Goal: Complete application form: Complete application form

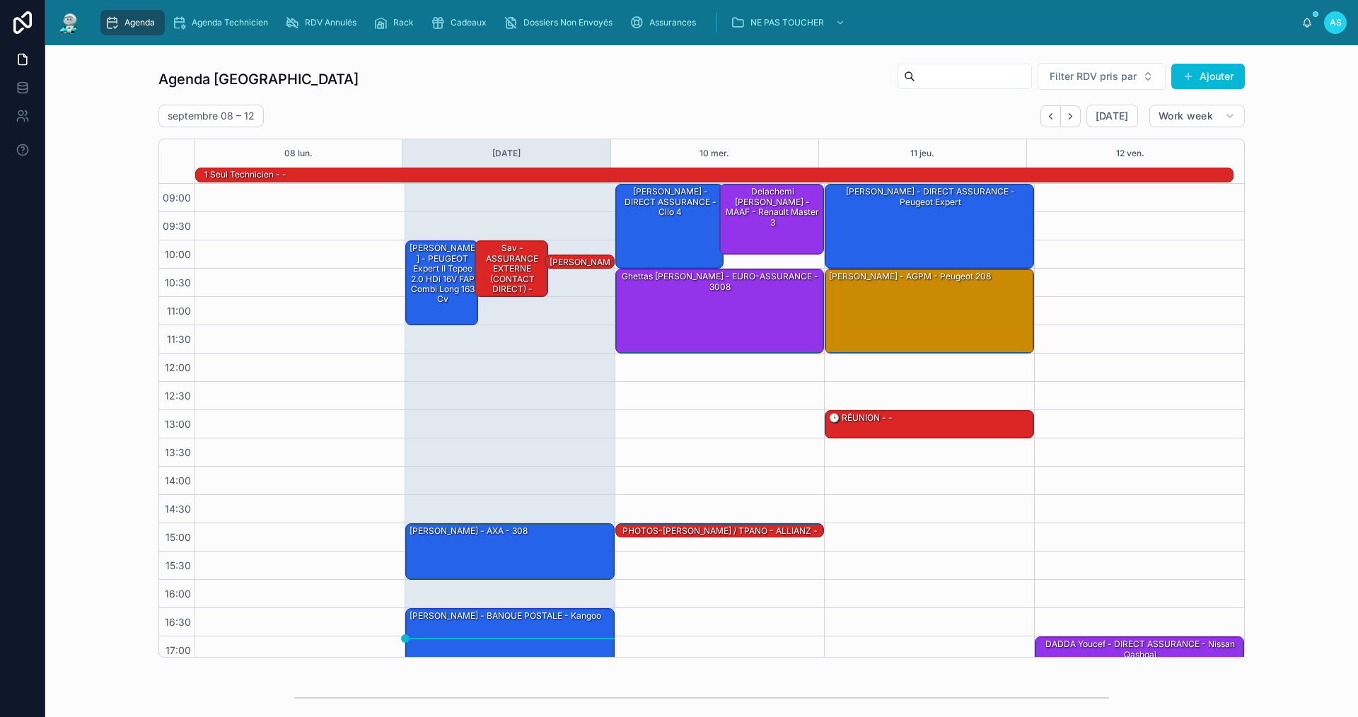
scroll to position [37, 0]
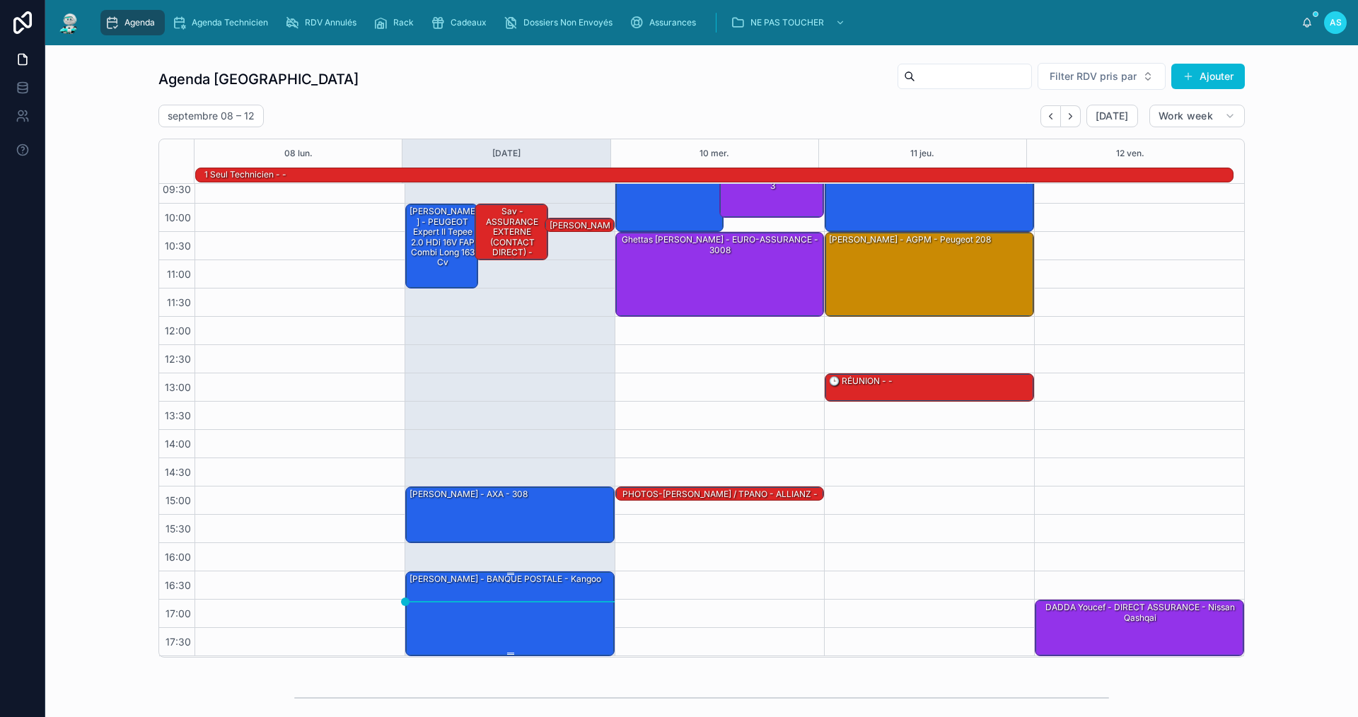
click at [547, 619] on div "[PERSON_NAME] - BANQUE POSTALE - kangoo" at bounding box center [510, 613] width 205 height 82
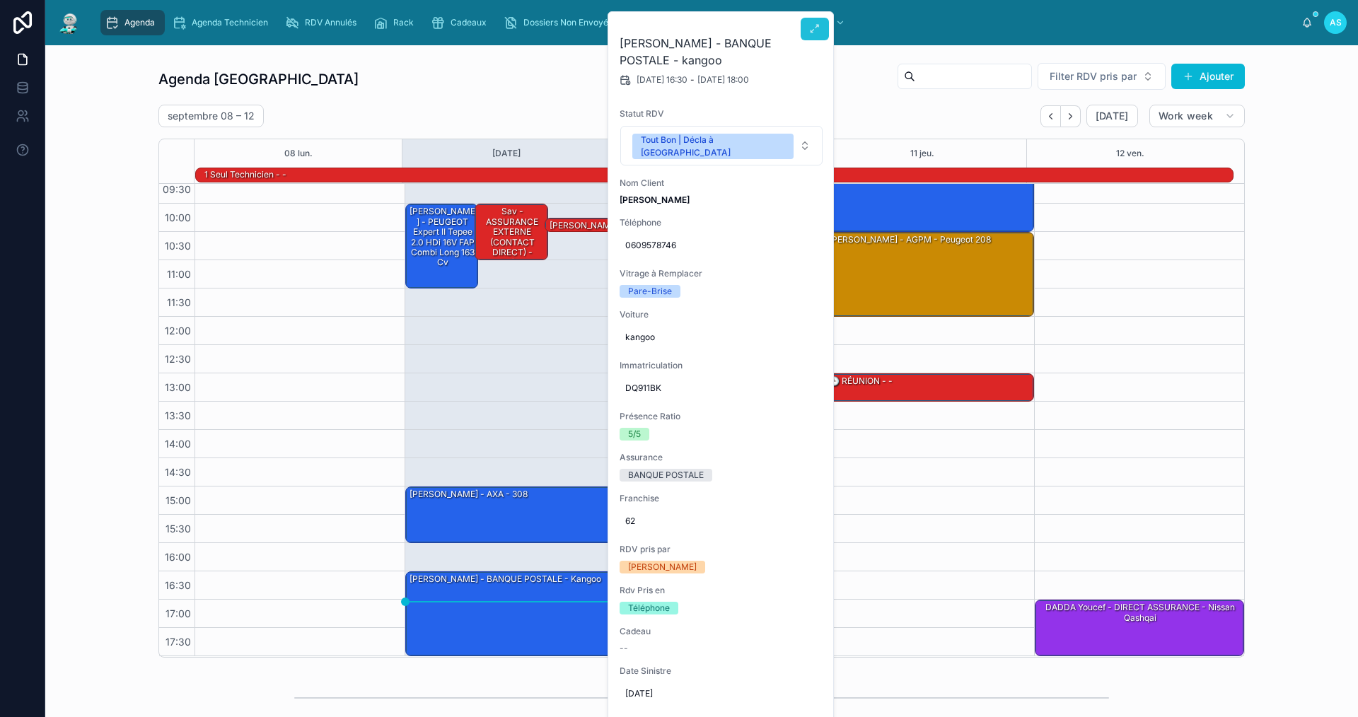
click at [813, 21] on button at bounding box center [814, 29] width 28 height 23
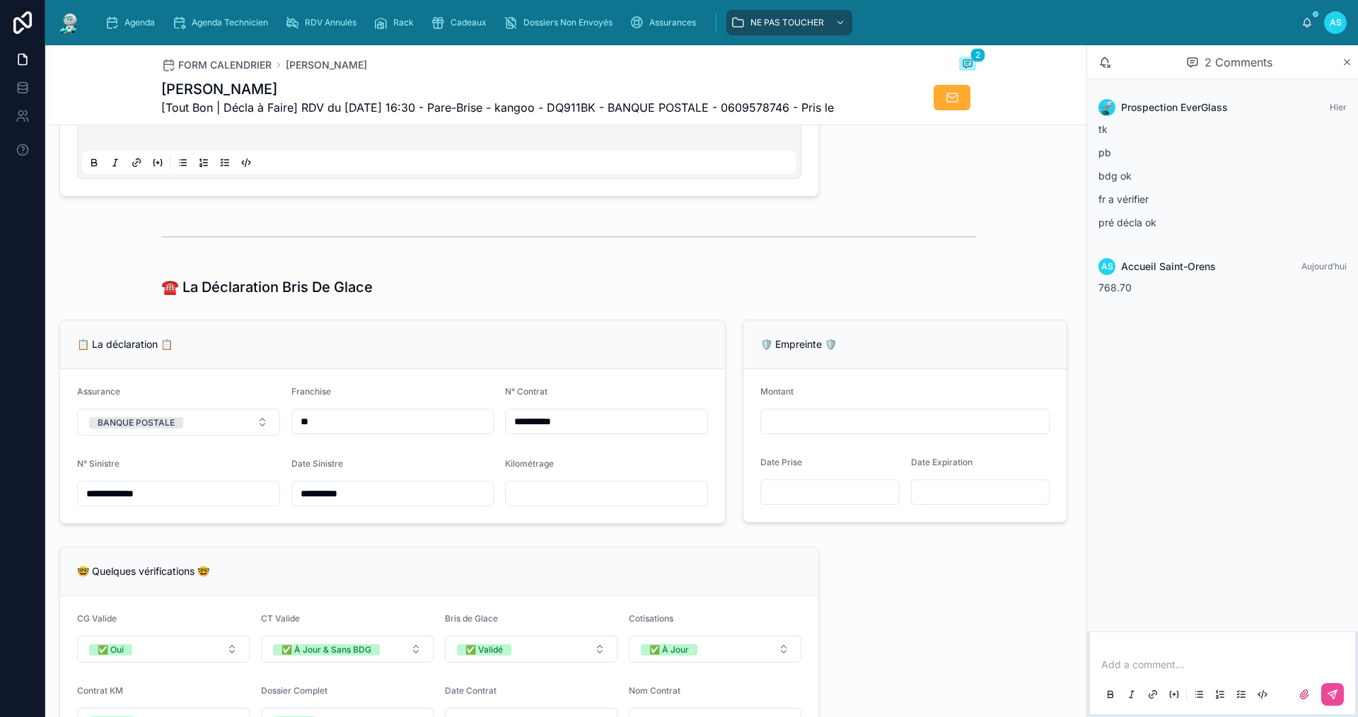
scroll to position [707, 0]
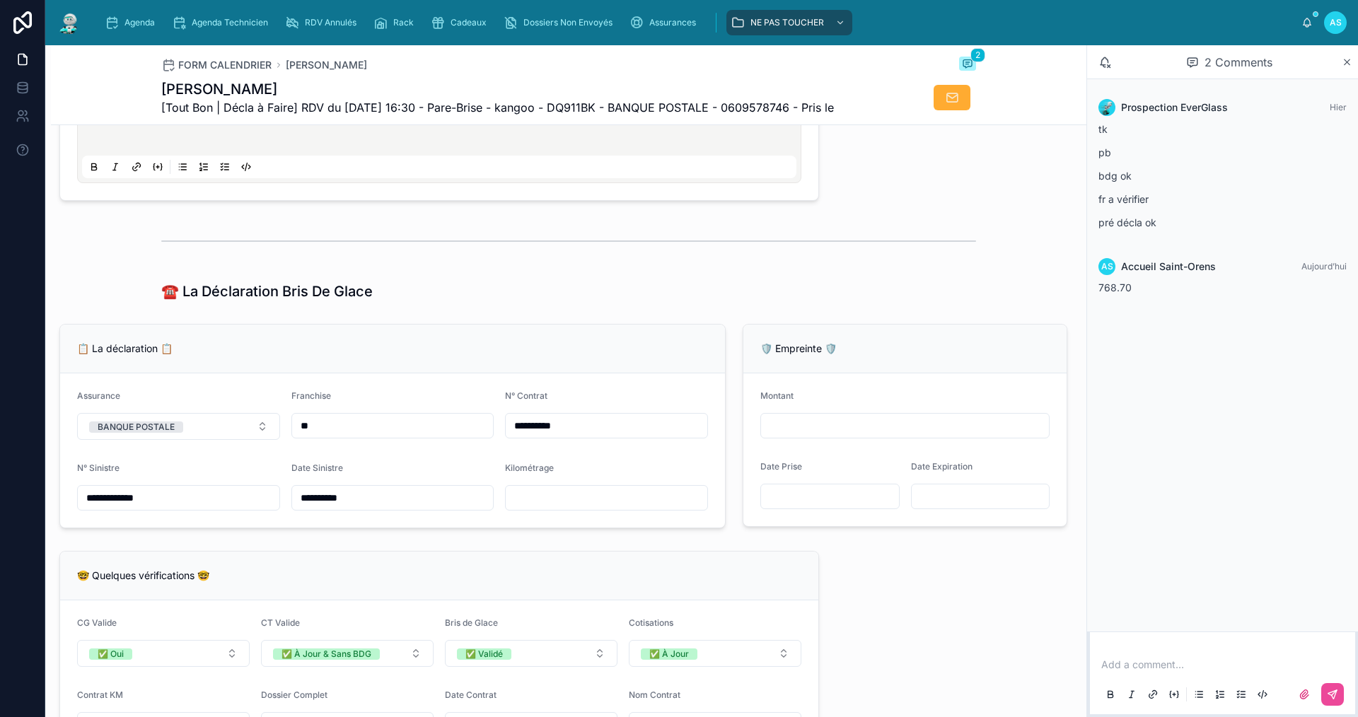
click at [537, 503] on input "text" at bounding box center [607, 498] width 202 height 20
type input "******"
click at [151, 17] on span "Agenda" at bounding box center [139, 22] width 30 height 11
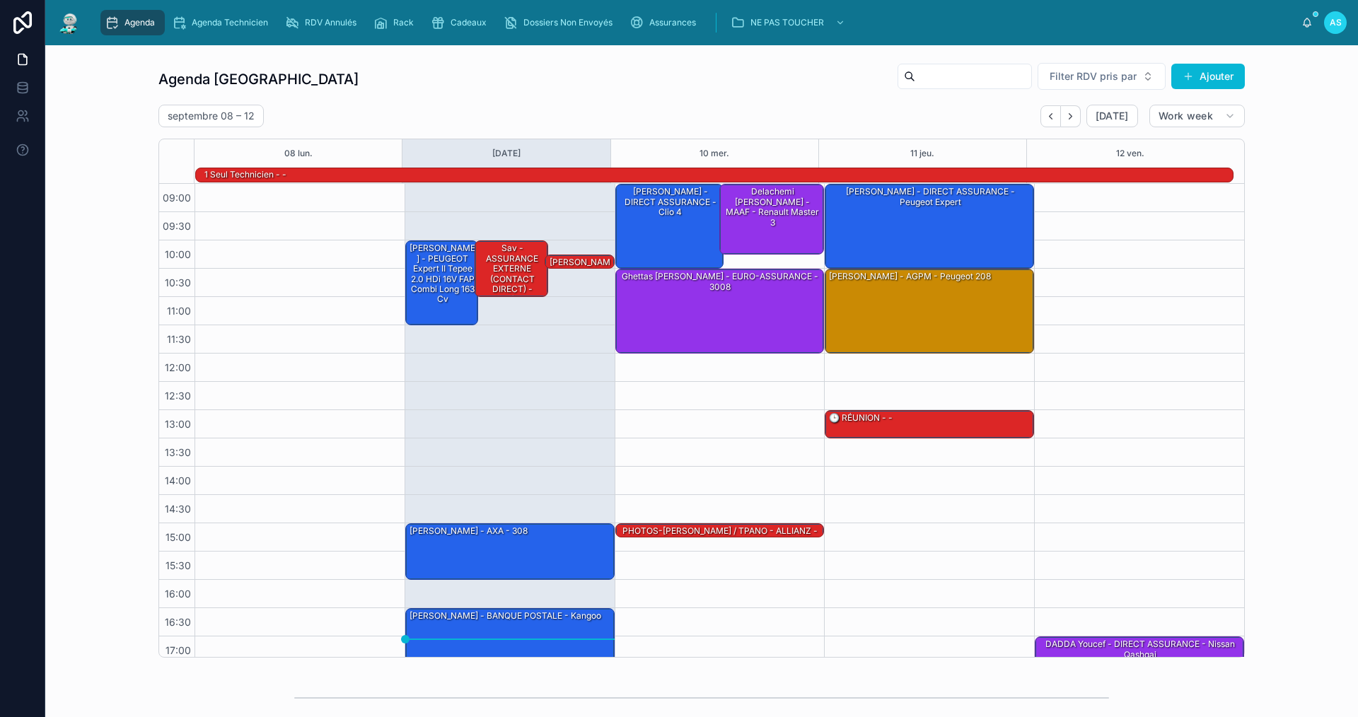
scroll to position [37, 0]
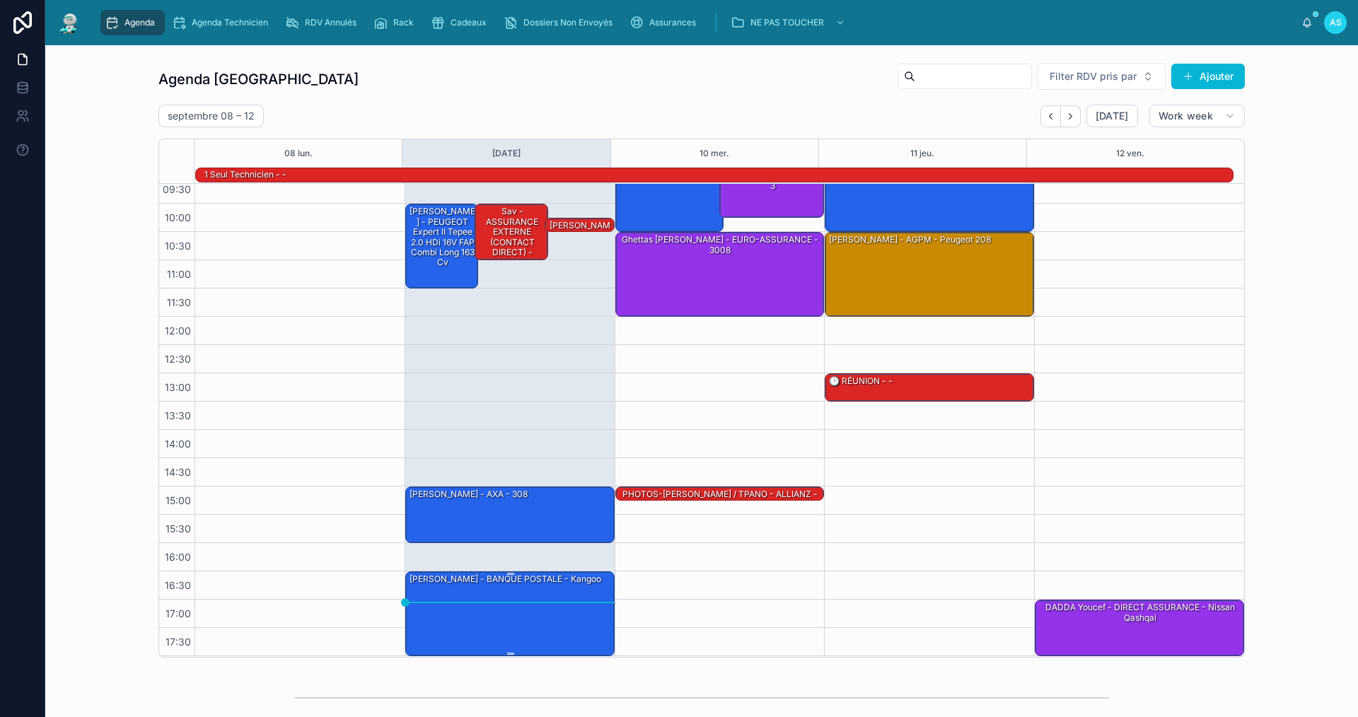
click at [485, 595] on div "[PERSON_NAME] - BANQUE POSTALE - kangoo" at bounding box center [510, 613] width 205 height 82
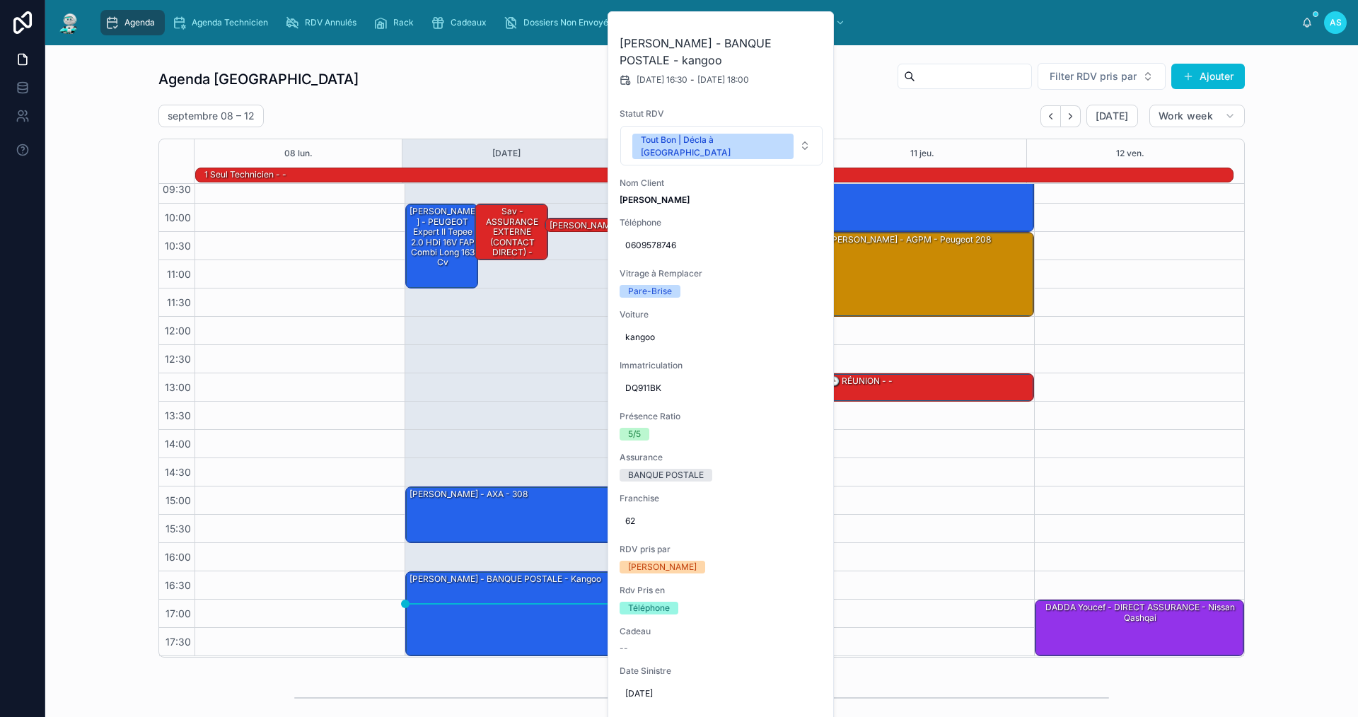
click at [110, 330] on div "Agenda Saint-Orens Filter RDV pris par Ajouter [DATE] – [DATE] [DATE] Work week…" at bounding box center [702, 360] width 1290 height 607
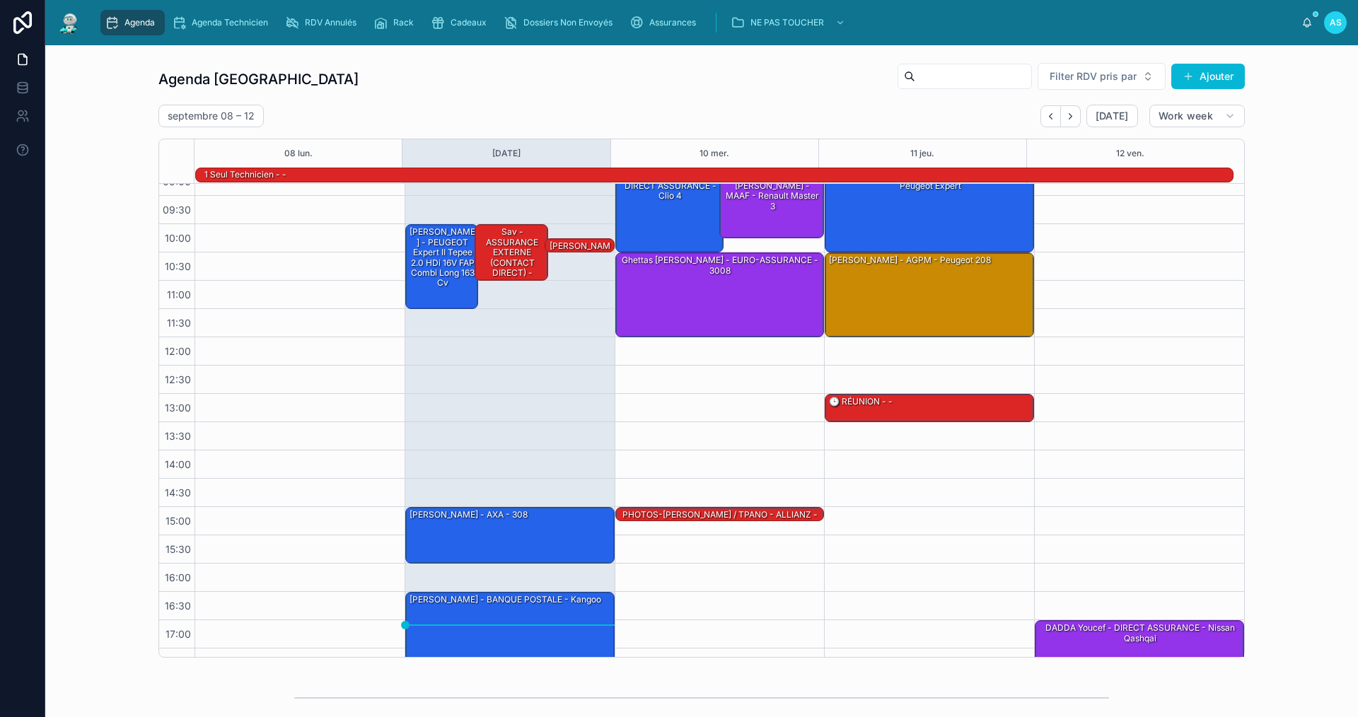
scroll to position [0, 0]
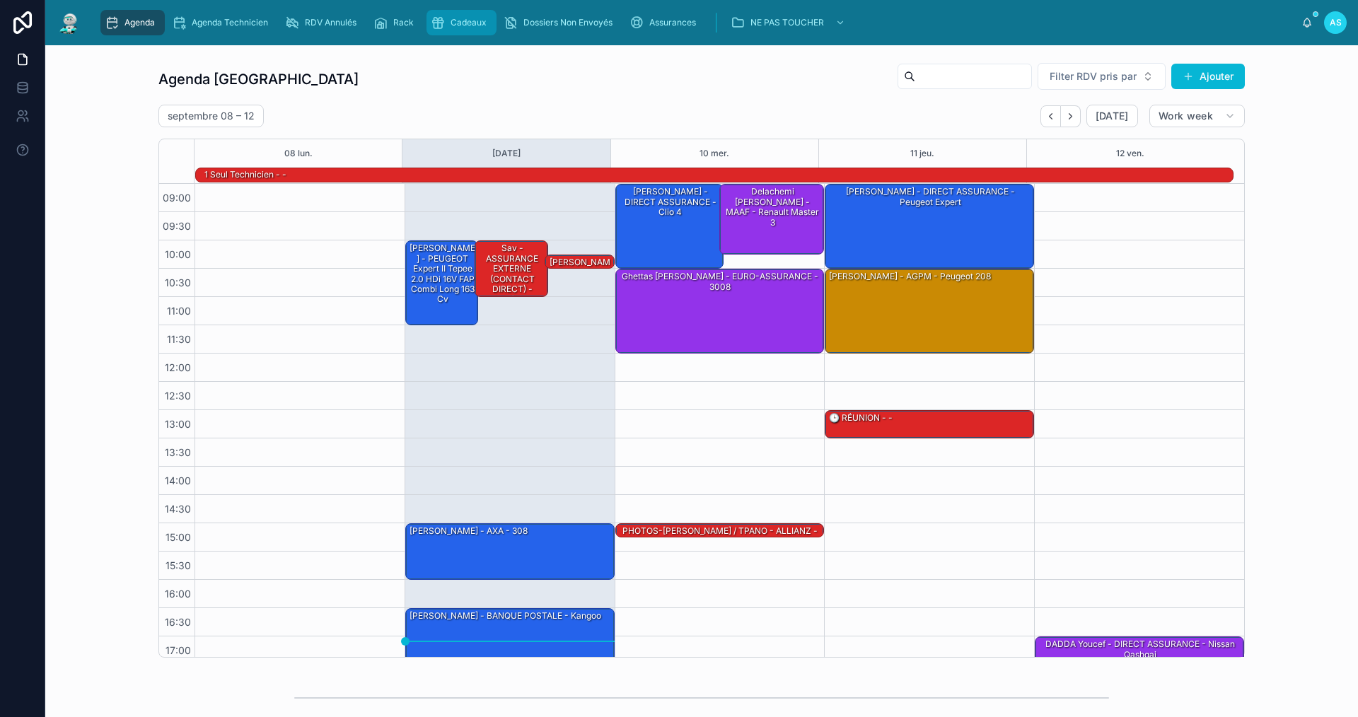
click at [469, 27] on span "Cadeaux" at bounding box center [468, 22] width 36 height 11
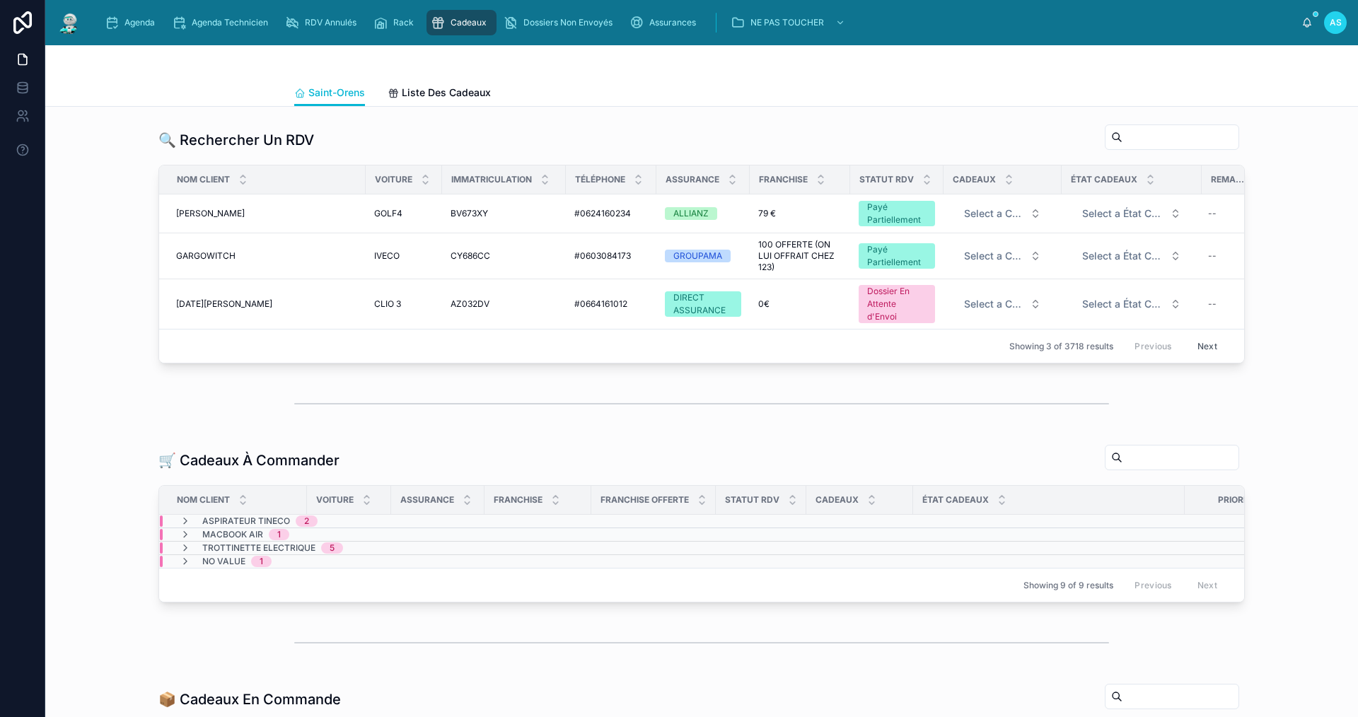
drag, startPoint x: 1126, startPoint y: 139, endPoint x: 1121, endPoint y: 150, distance: 12.6
click at [1126, 139] on input "text" at bounding box center [1180, 137] width 116 height 20
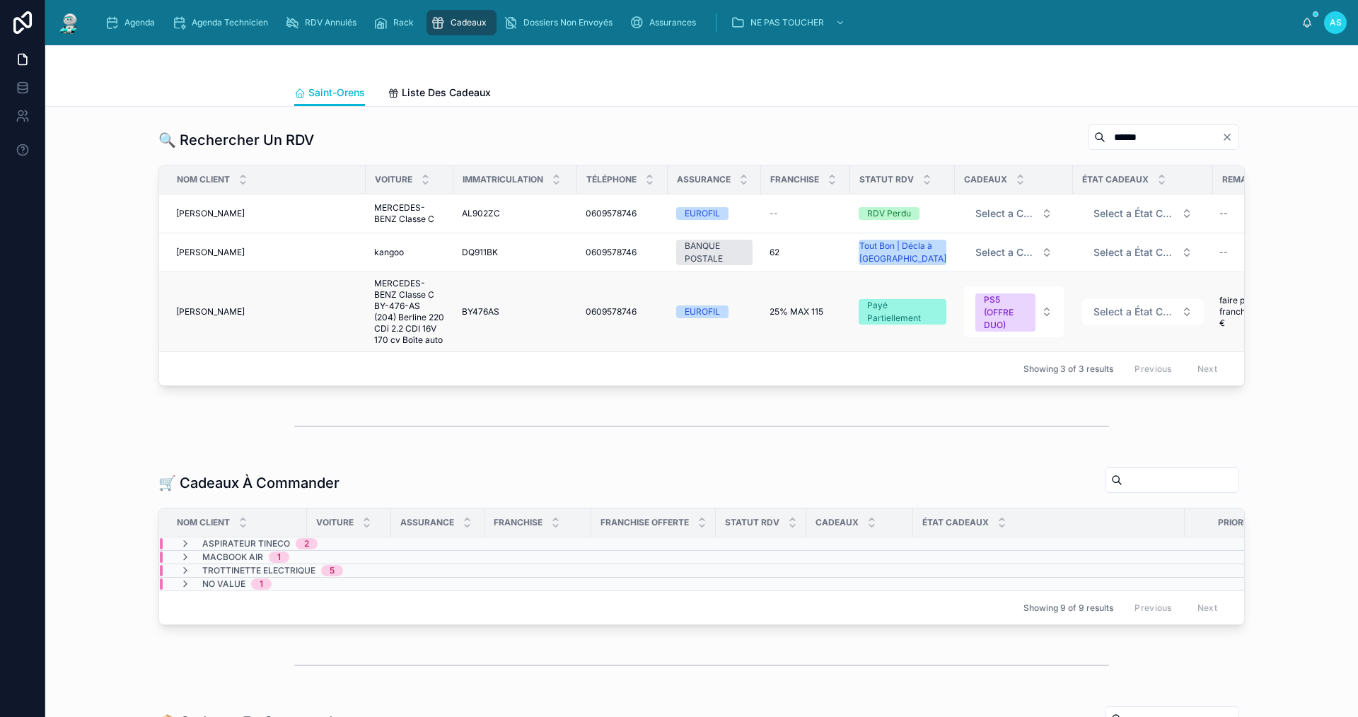
type input "******"
click at [224, 313] on span "[PERSON_NAME]" at bounding box center [210, 311] width 69 height 11
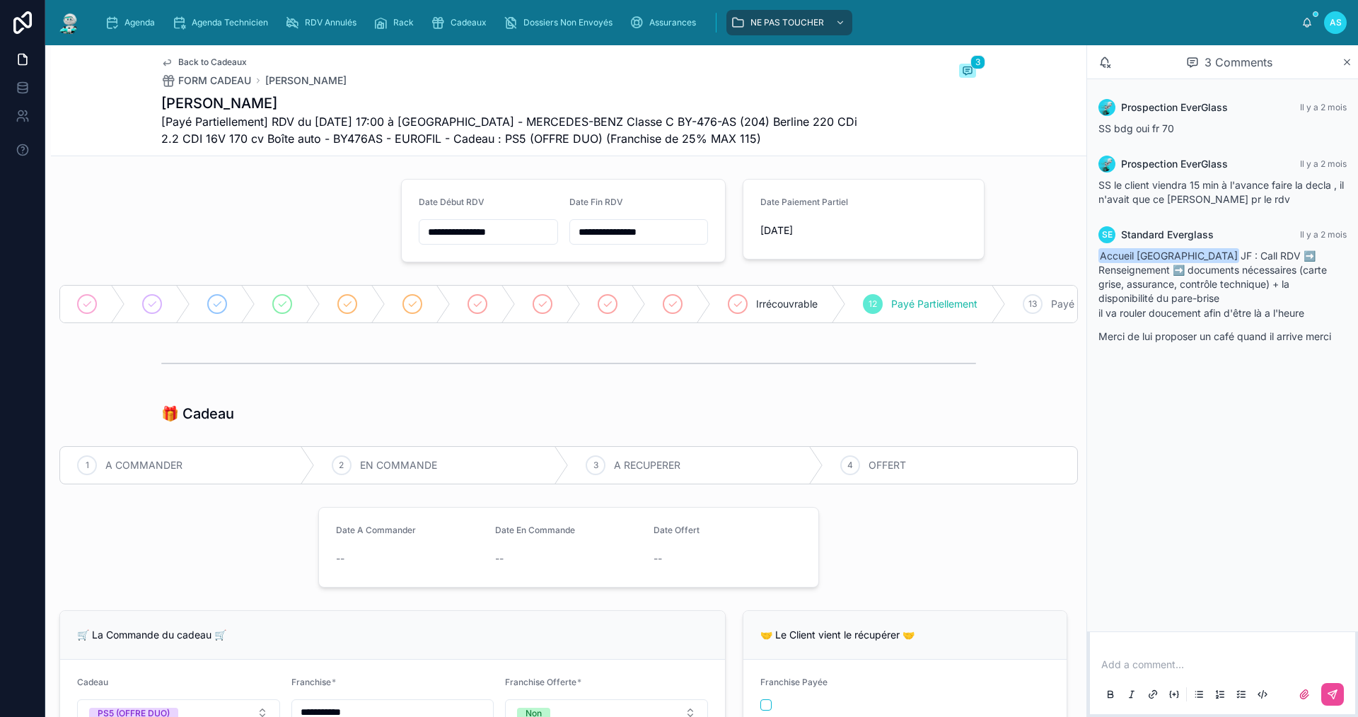
scroll to position [354, 0]
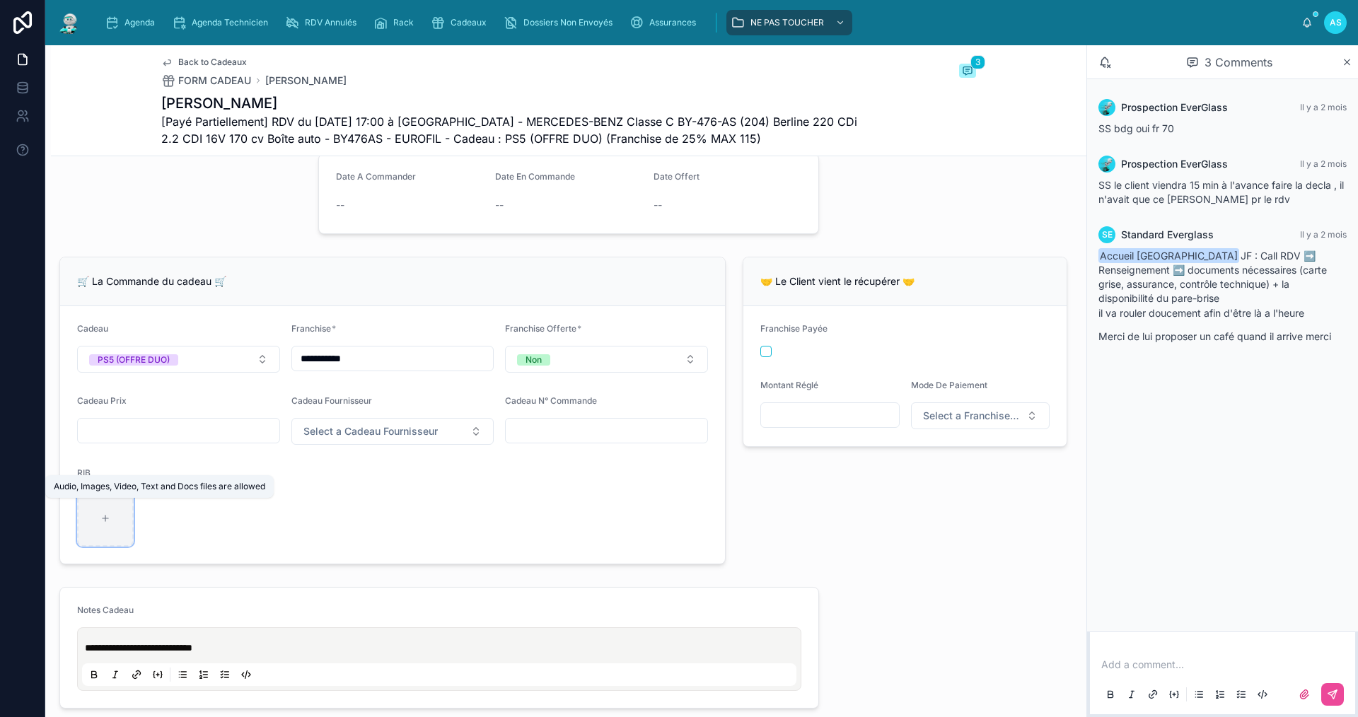
click at [96, 530] on div at bounding box center [105, 518] width 57 height 57
type input "**********"
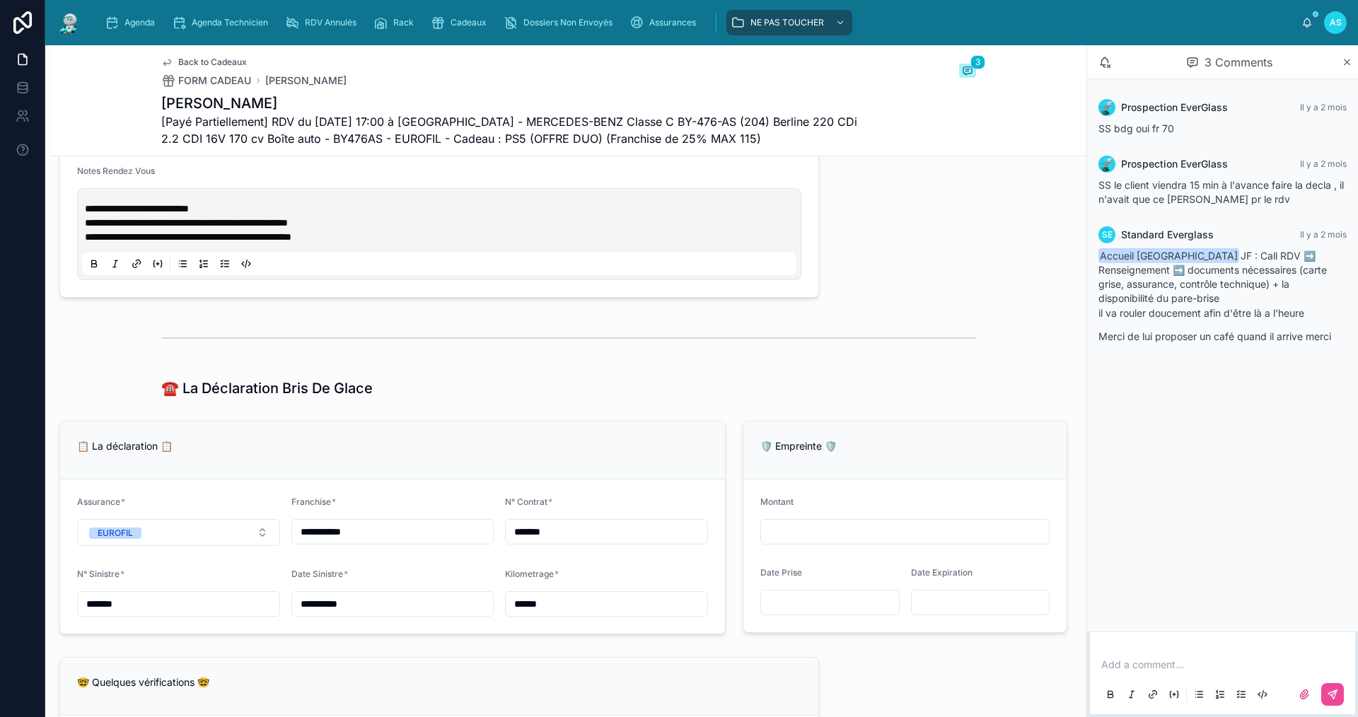
scroll to position [1390, 0]
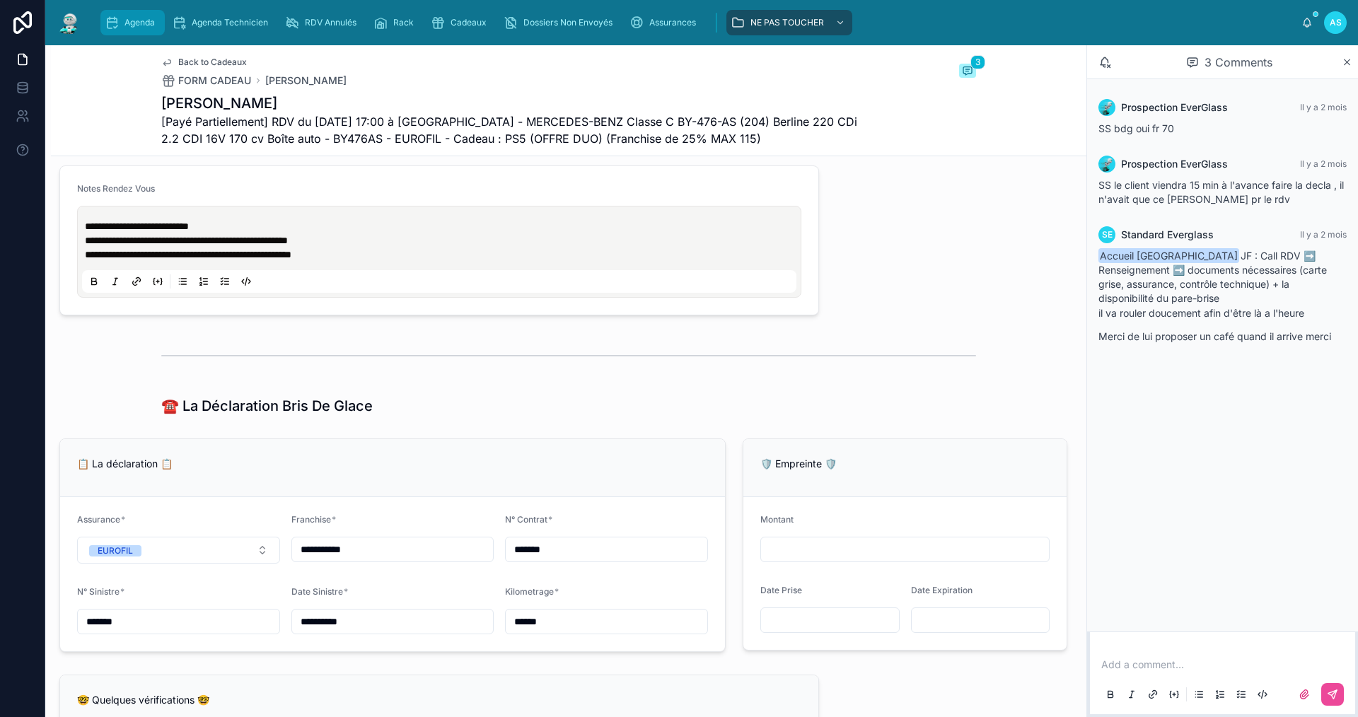
click at [139, 23] on span "Agenda" at bounding box center [139, 22] width 30 height 11
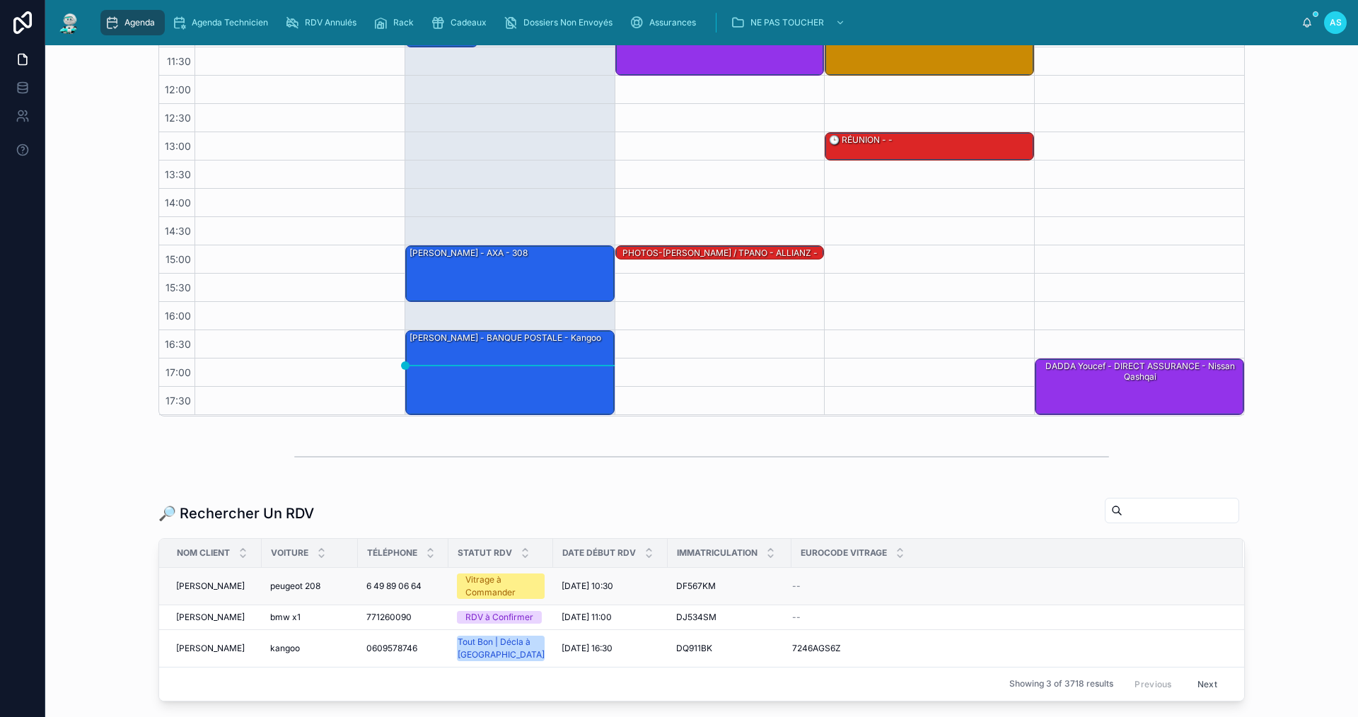
scroll to position [283, 0]
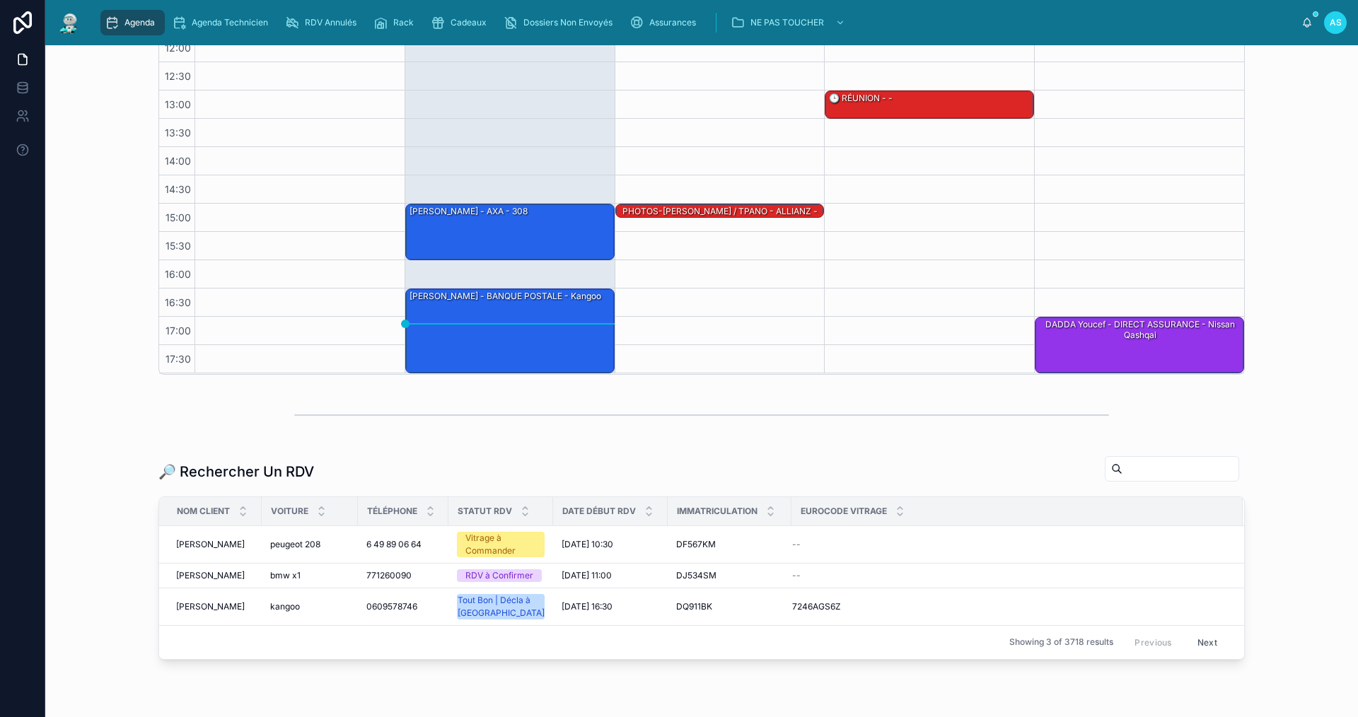
click at [1105, 480] on div at bounding box center [1172, 468] width 134 height 25
click at [1122, 460] on input "text" at bounding box center [1180, 469] width 116 height 20
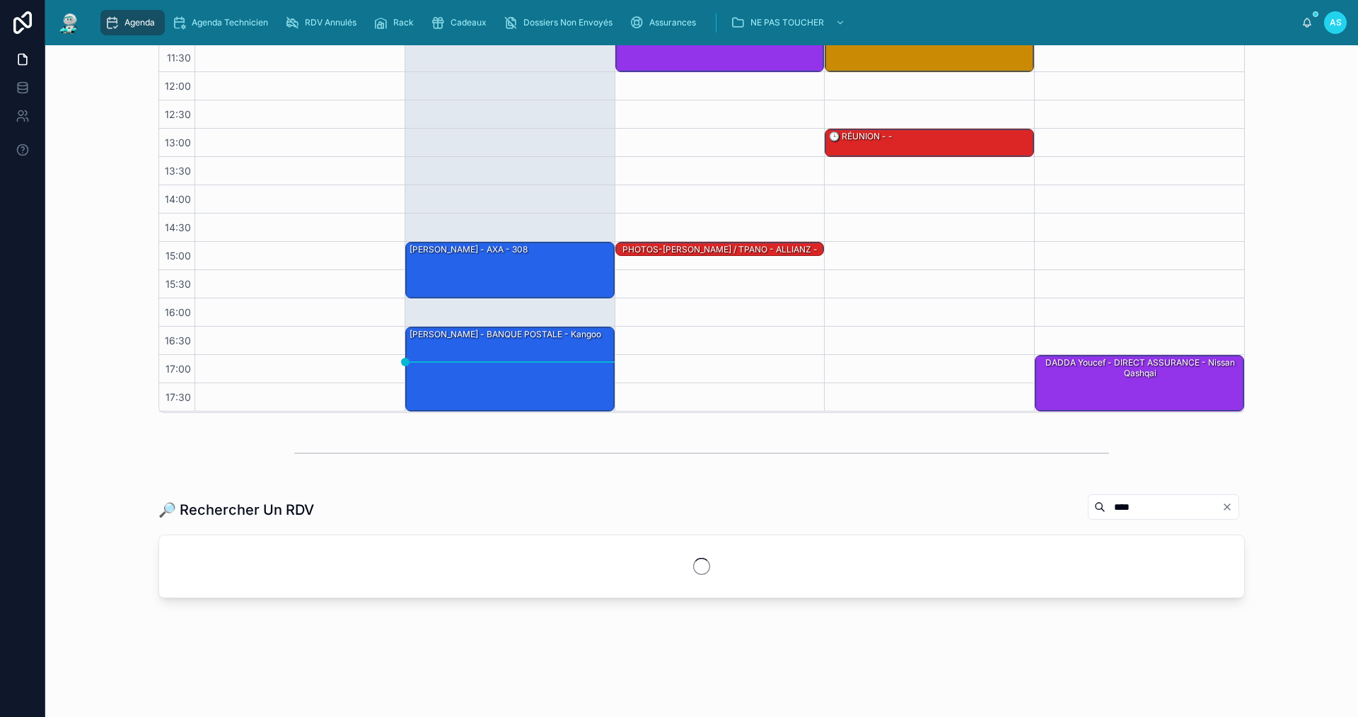
scroll to position [283, 0]
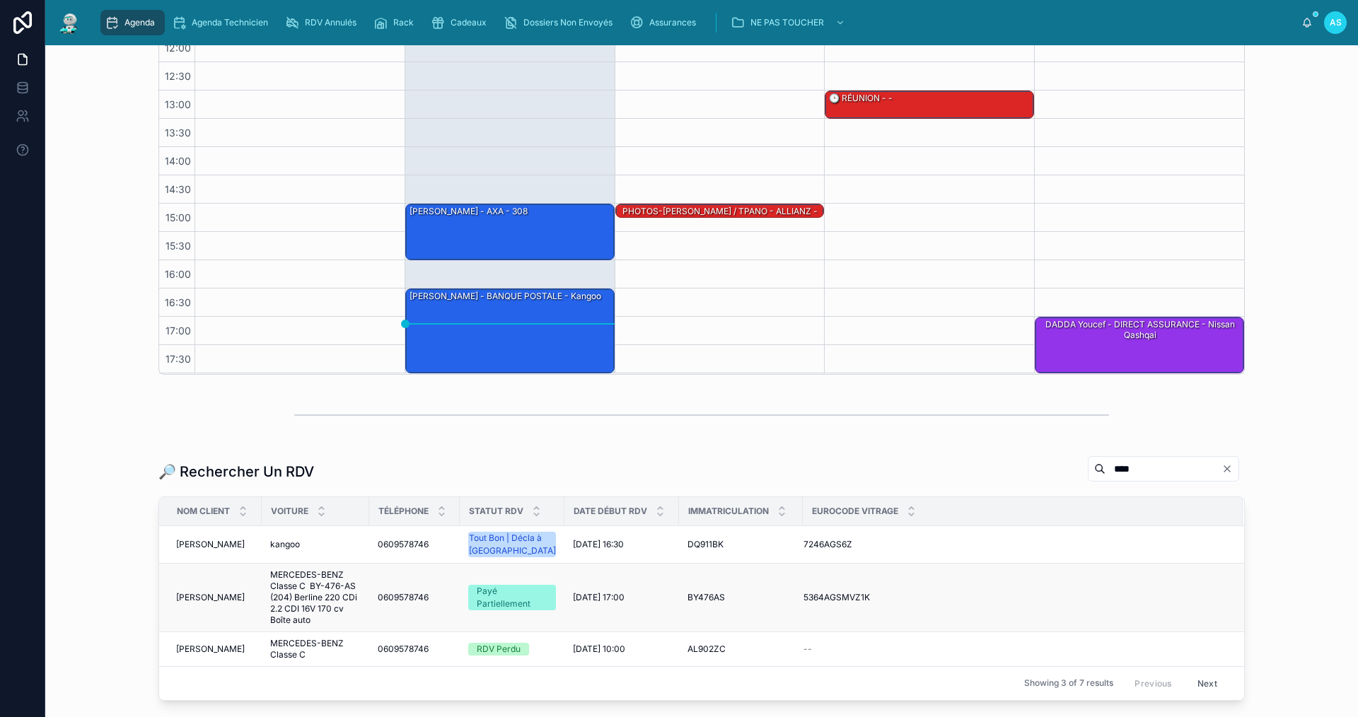
type input "****"
click at [286, 592] on span "MERCEDES-BENZ Classe C BY-476-AS (204) Berline 220 CDi 2.2 CDI 16V 170 cv Boîte…" at bounding box center [315, 597] width 91 height 57
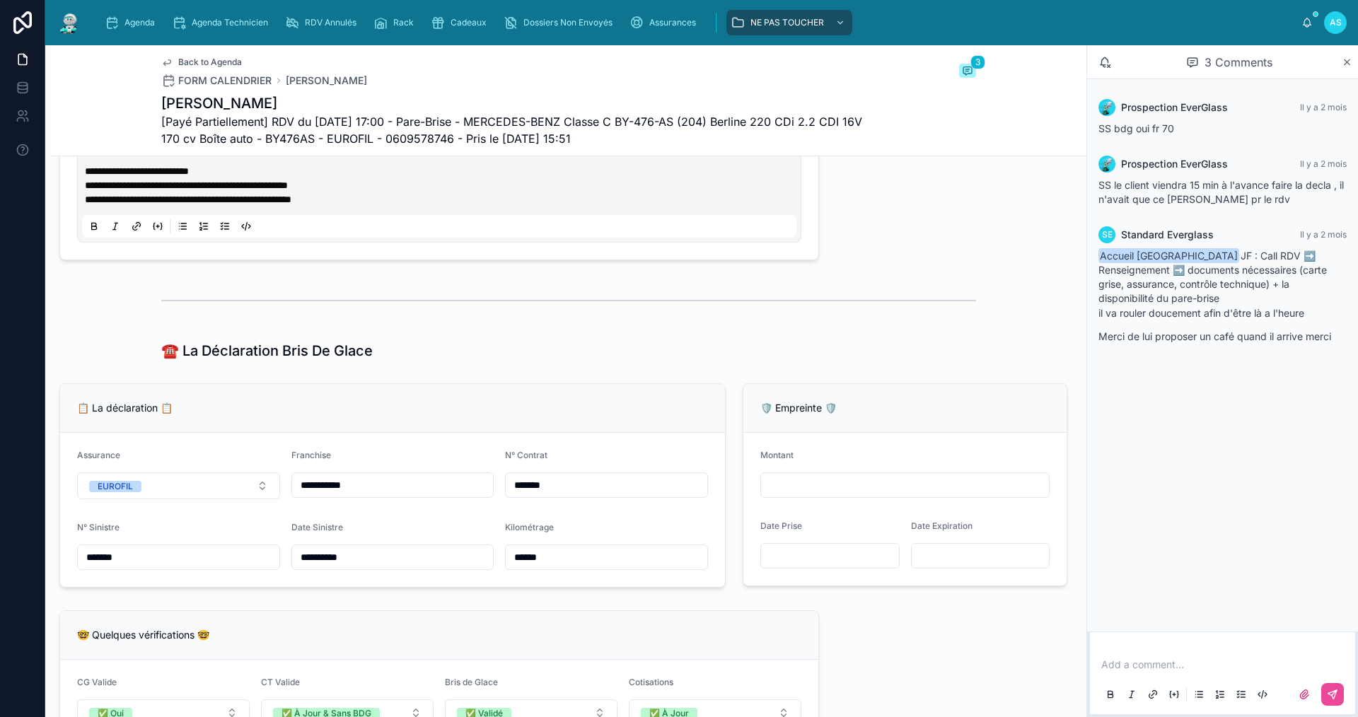
scroll to position [354, 0]
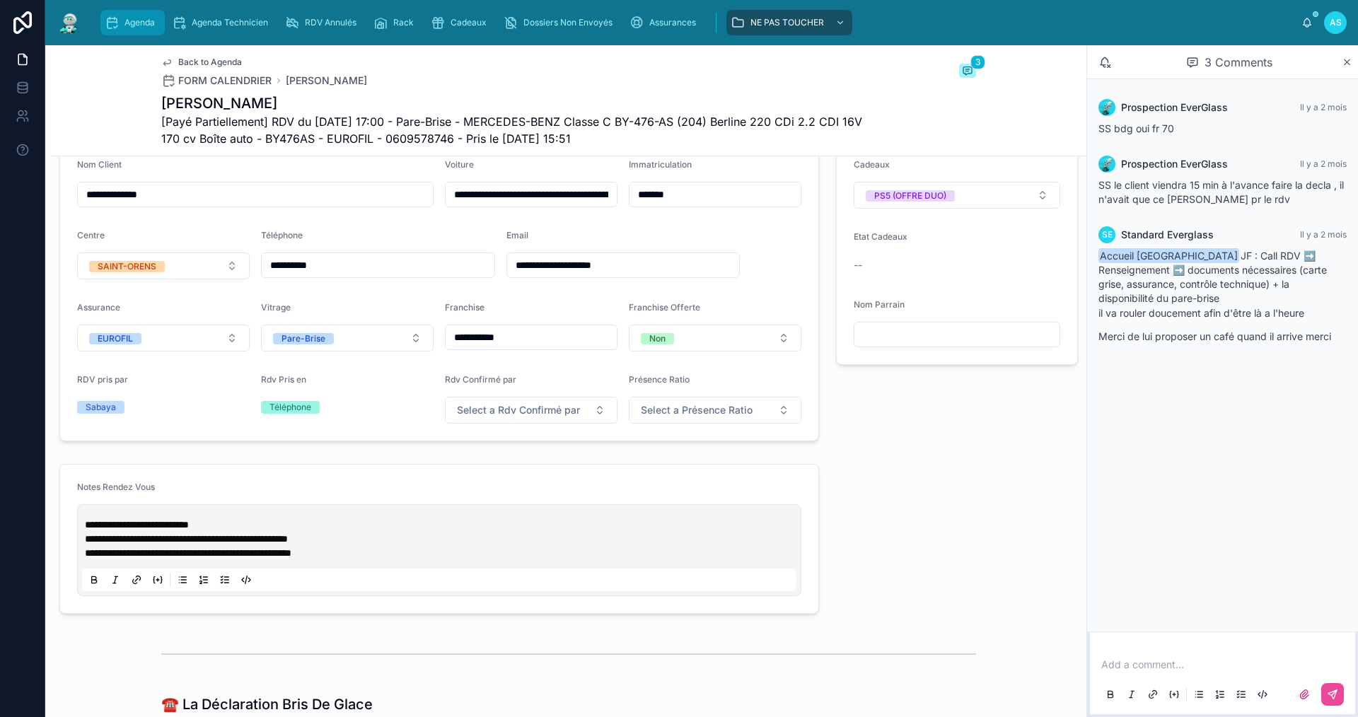
click at [145, 21] on span "Agenda" at bounding box center [139, 22] width 30 height 11
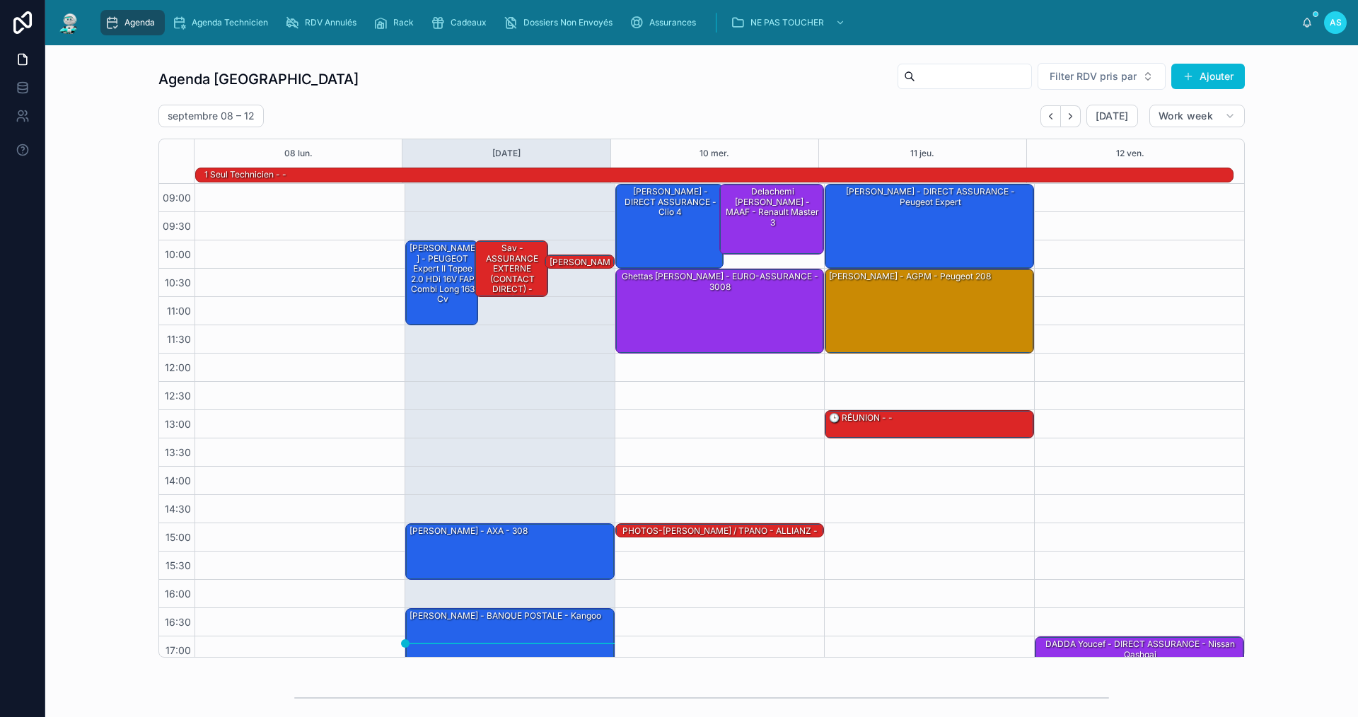
scroll to position [37, 0]
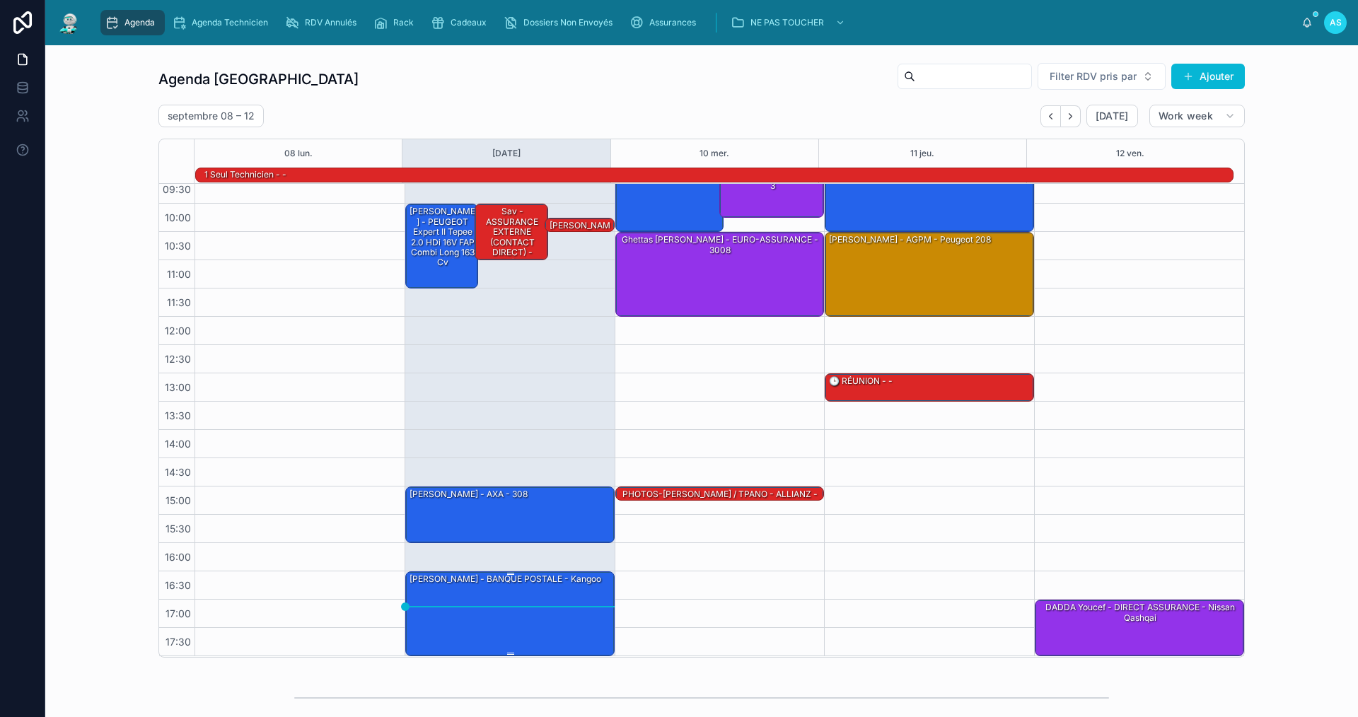
click at [473, 598] on div "[PERSON_NAME] - BANQUE POSTALE - kangoo" at bounding box center [510, 613] width 205 height 82
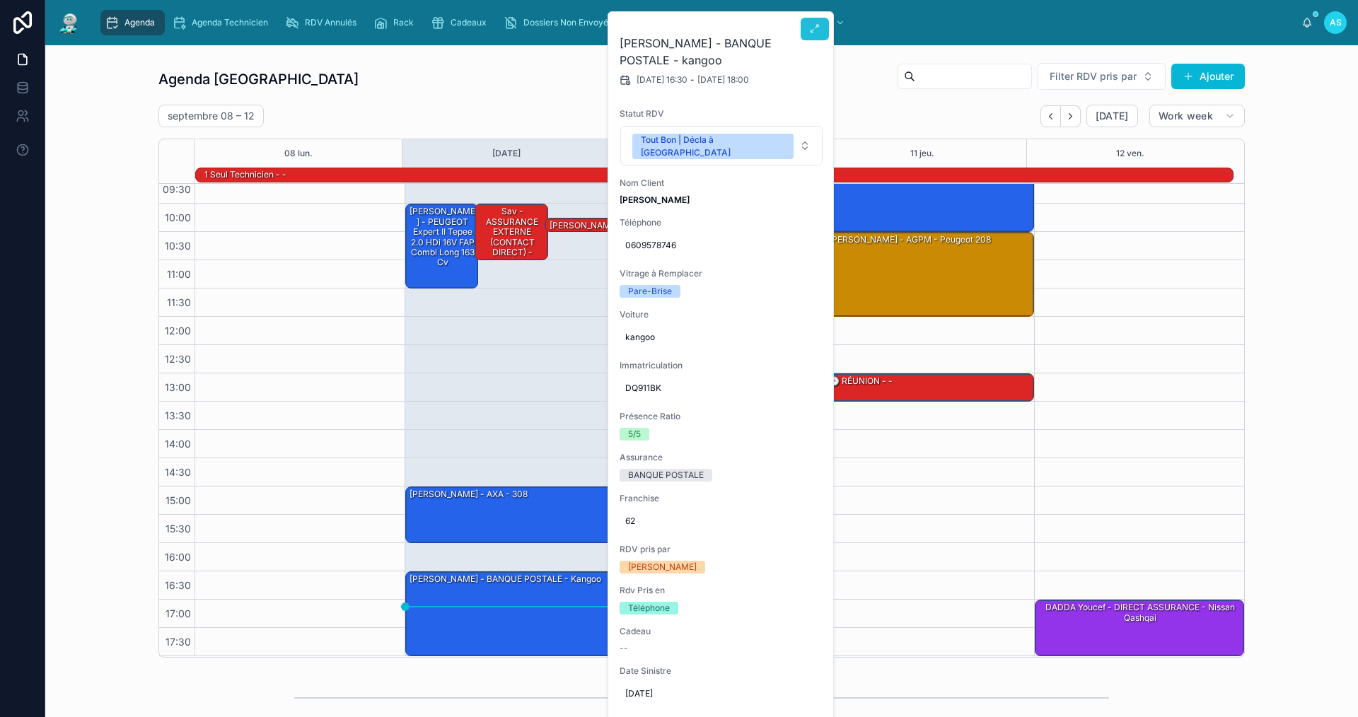
click at [805, 28] on button at bounding box center [814, 29] width 28 height 23
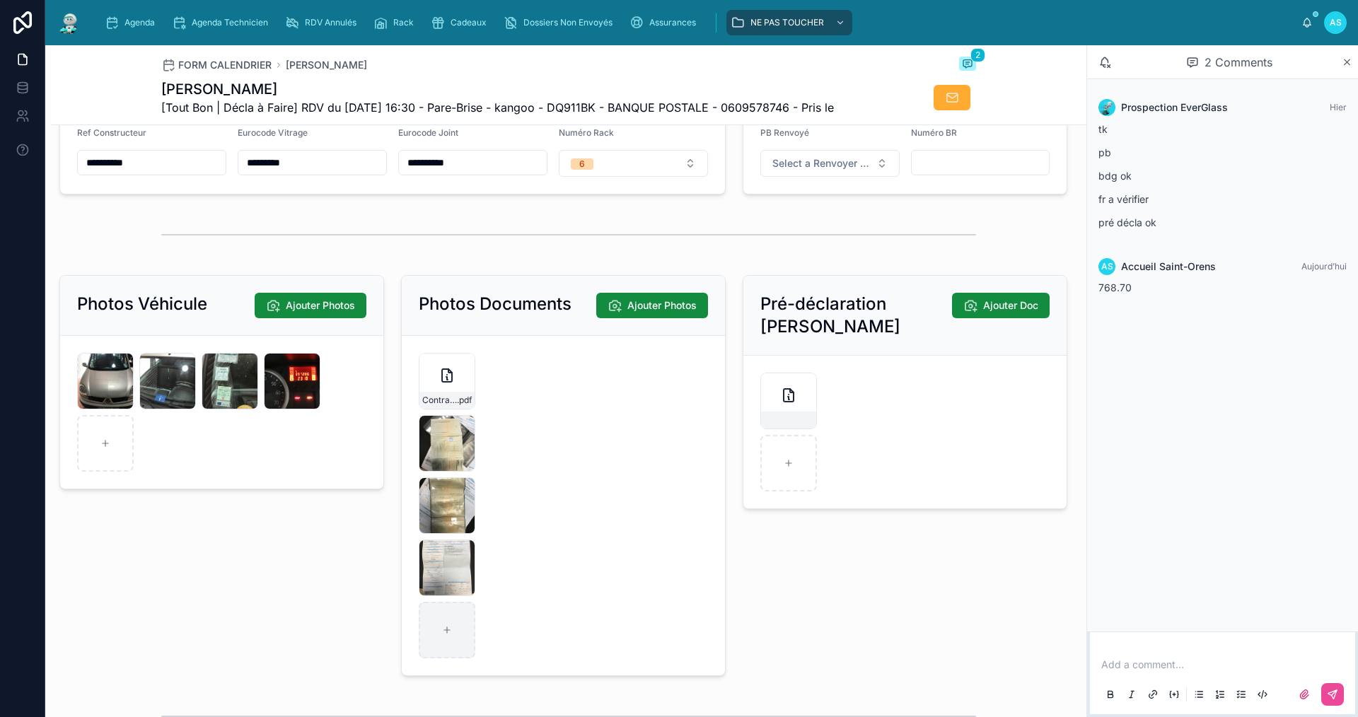
scroll to position [1984, 0]
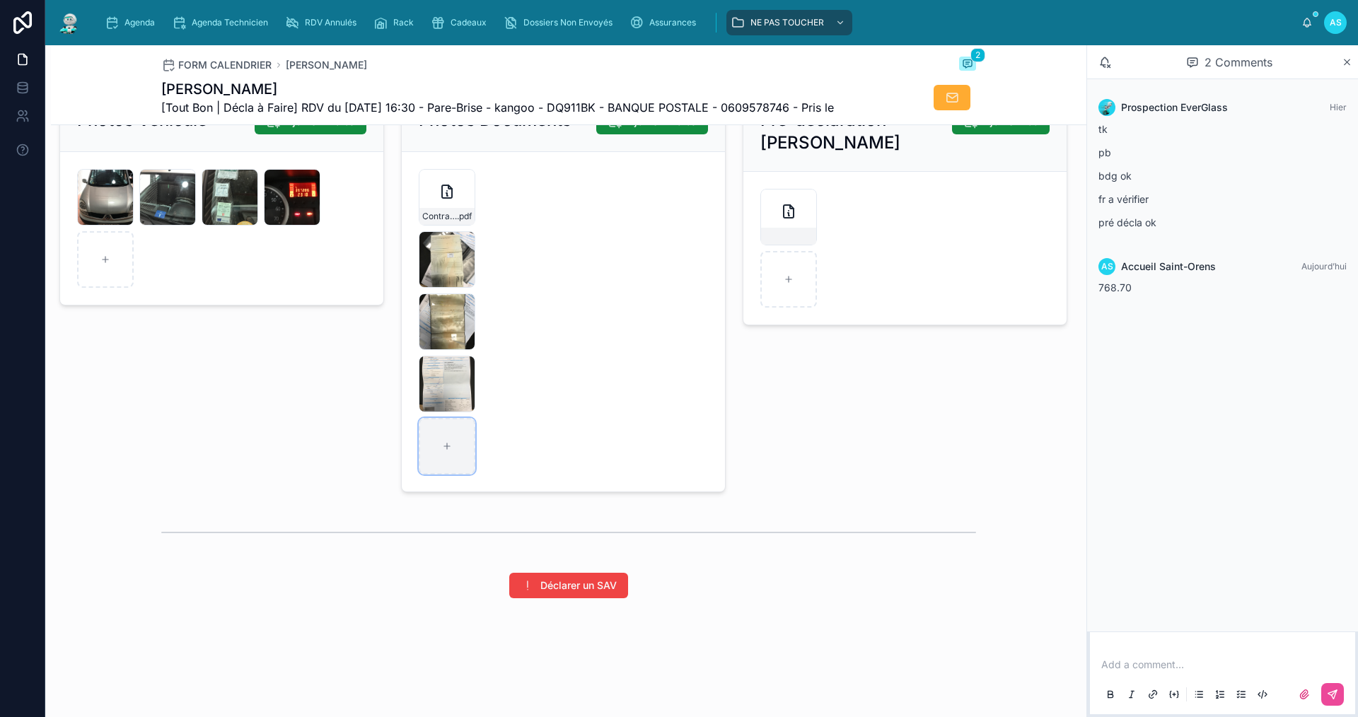
click at [435, 457] on div at bounding box center [447, 446] width 57 height 57
type input "**********"
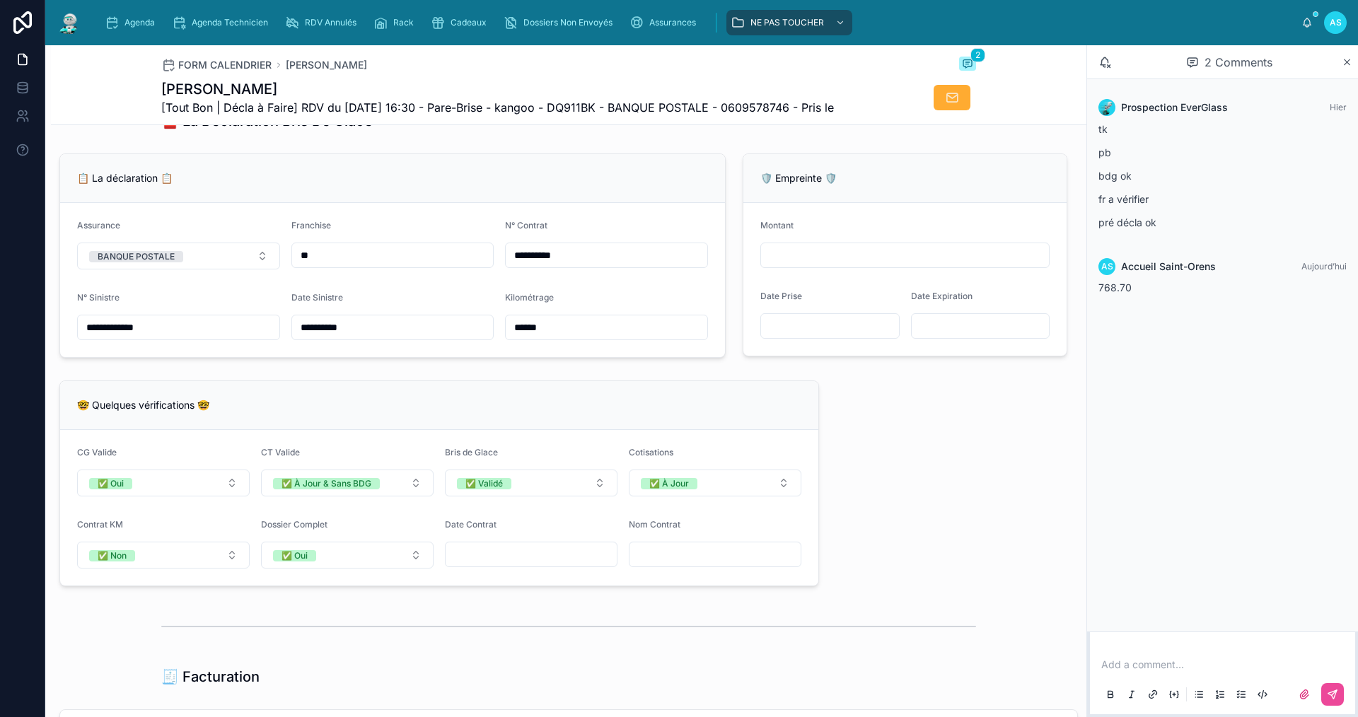
scroll to position [853, 0]
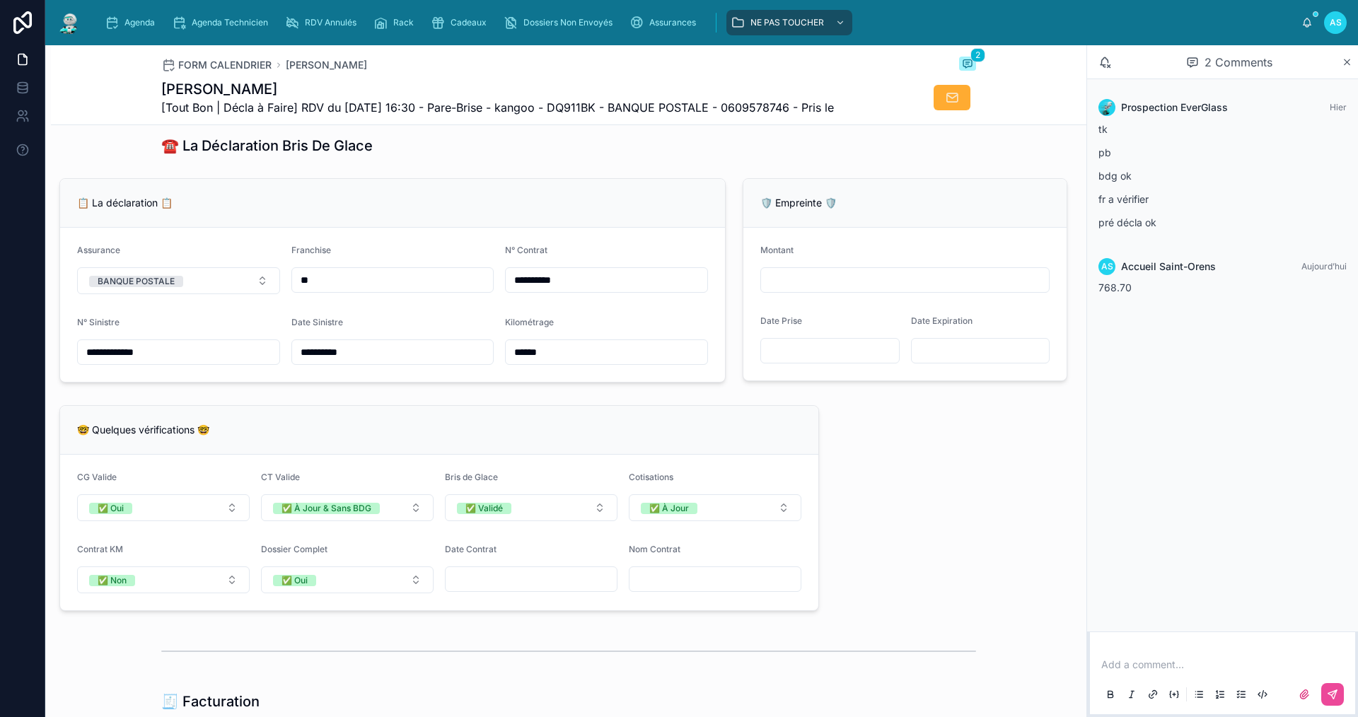
click at [1155, 668] on p at bounding box center [1225, 665] width 248 height 14
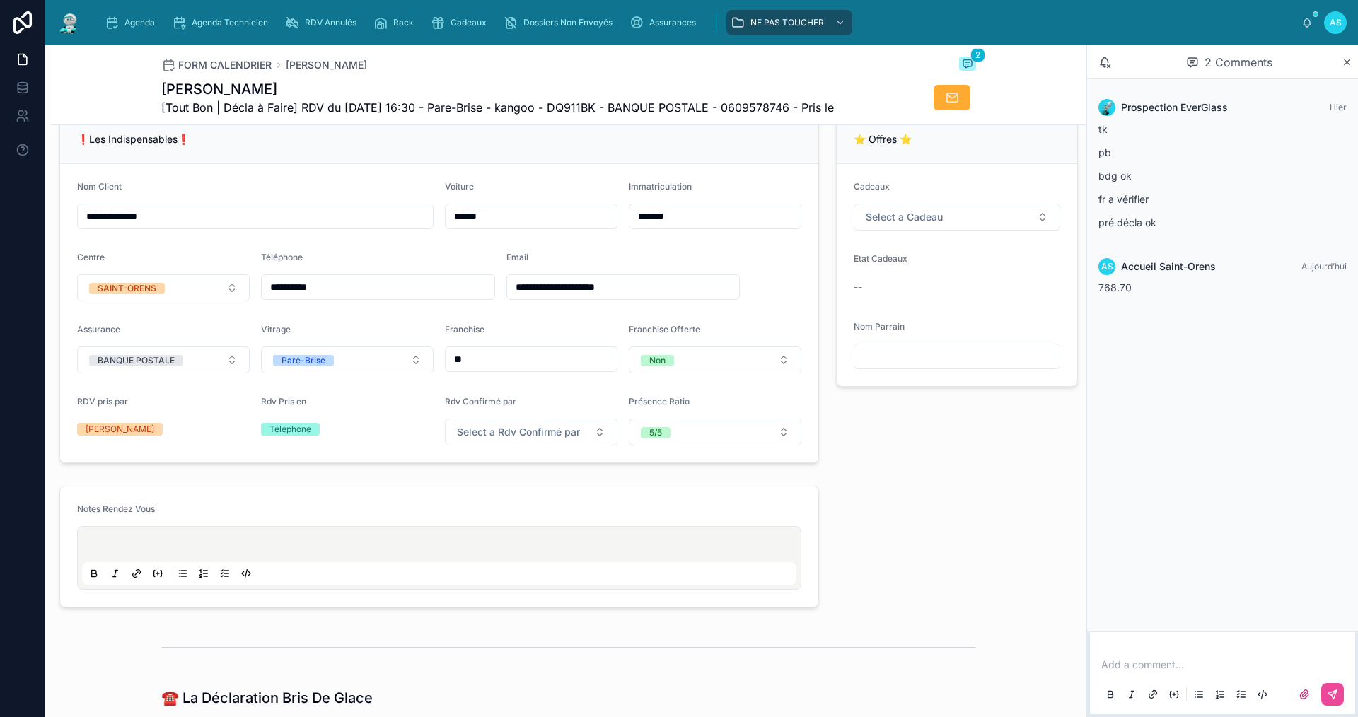
scroll to position [279, 0]
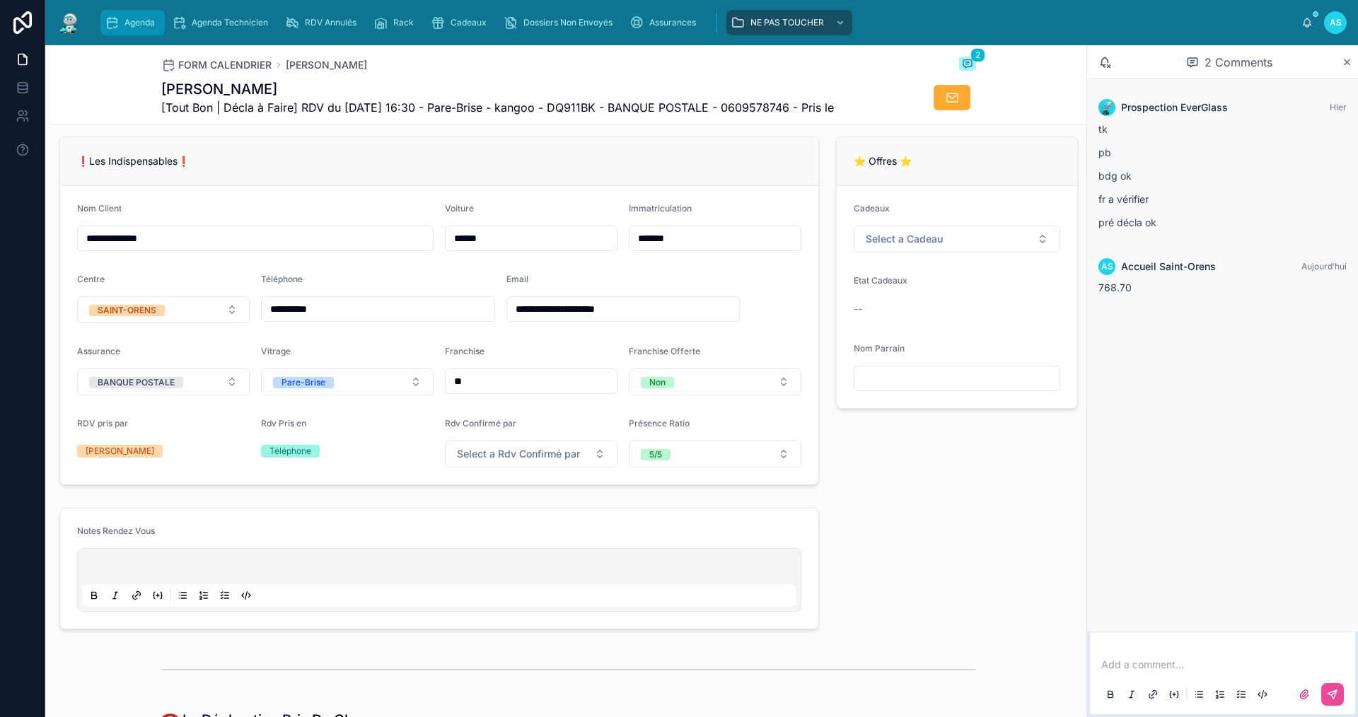
click at [142, 31] on div "Agenda" at bounding box center [133, 22] width 56 height 23
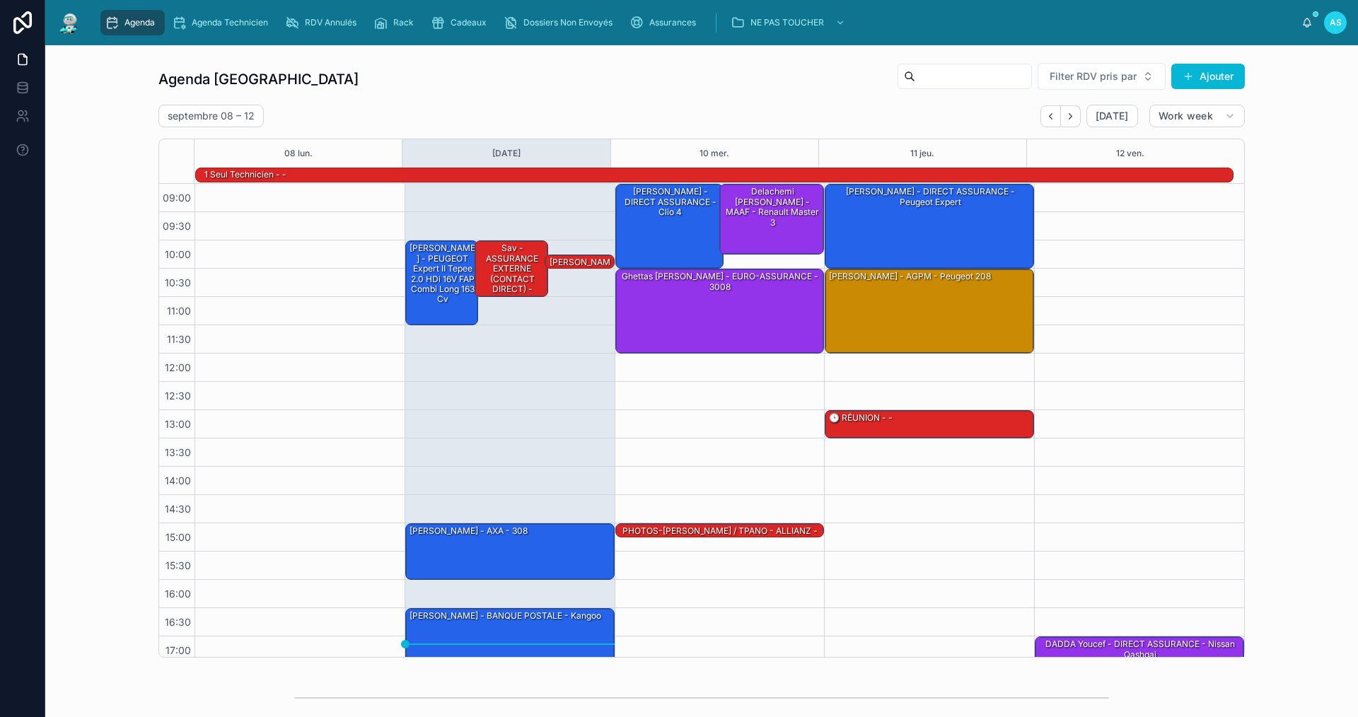
scroll to position [37, 0]
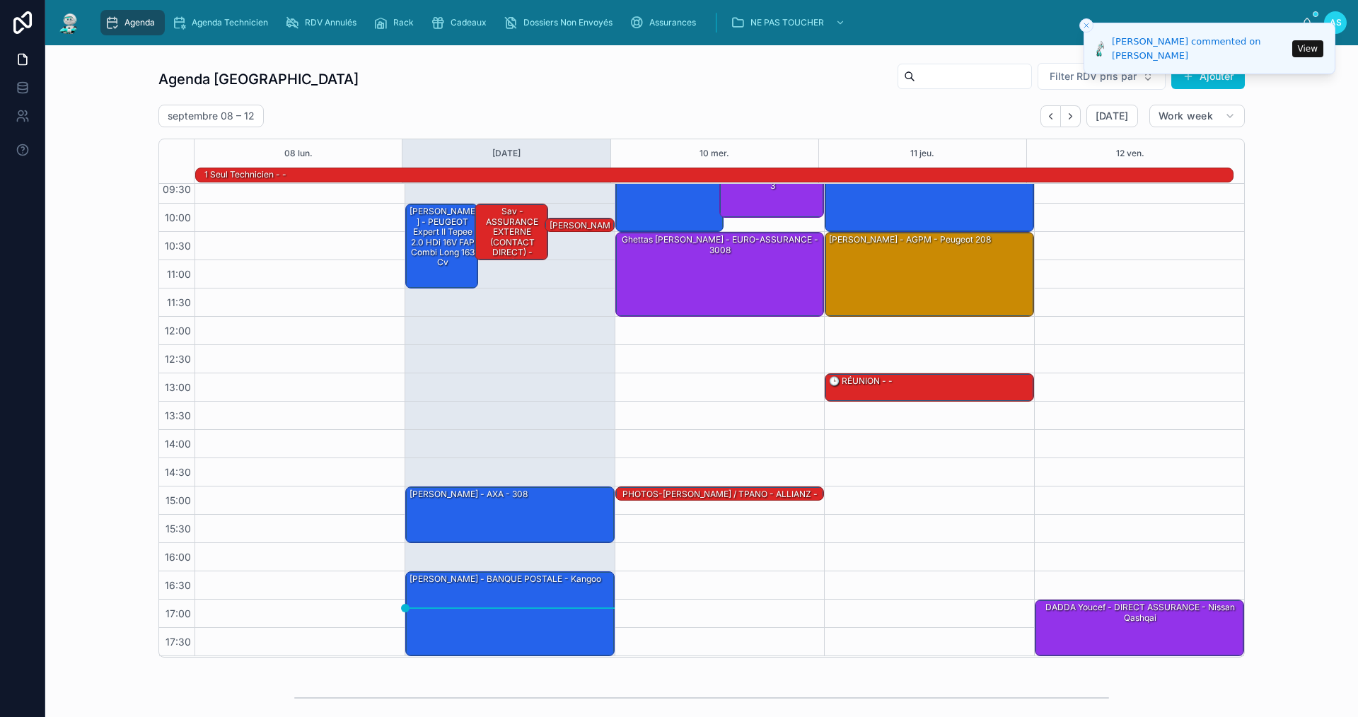
click at [1309, 51] on button "View" at bounding box center [1307, 48] width 31 height 17
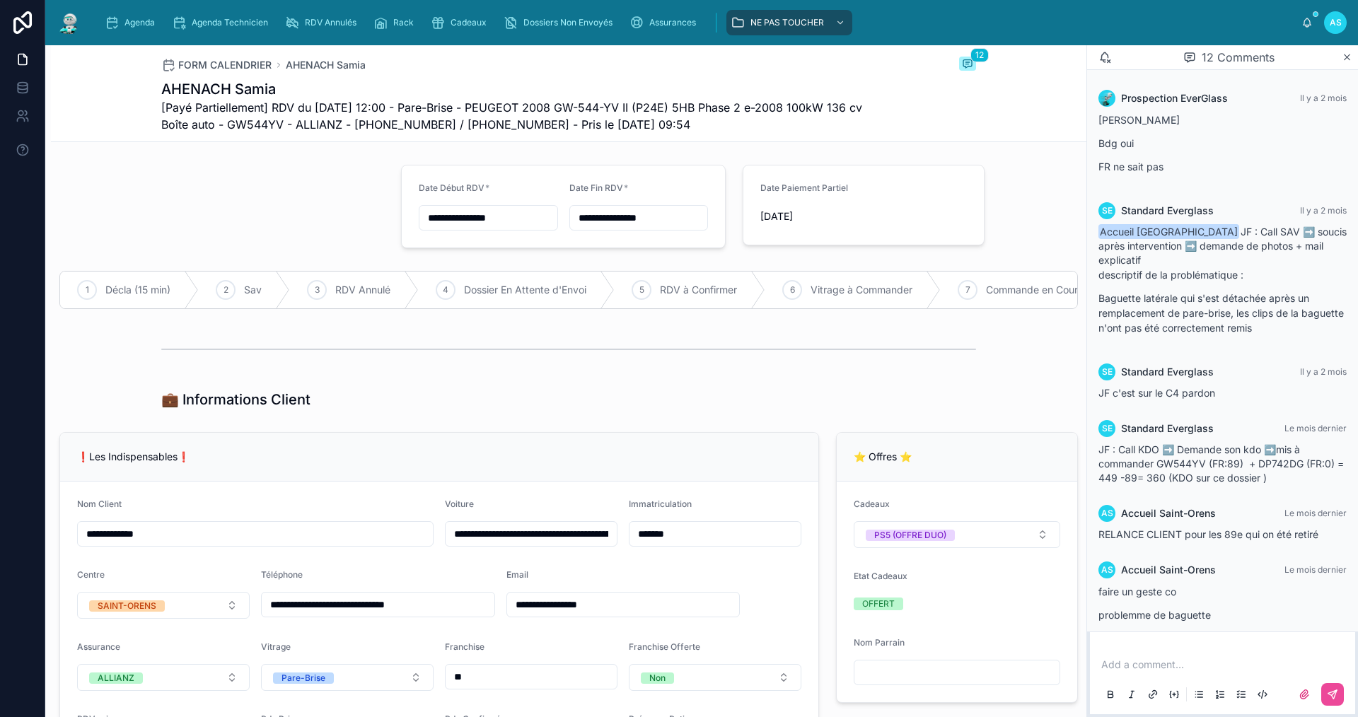
scroll to position [519, 0]
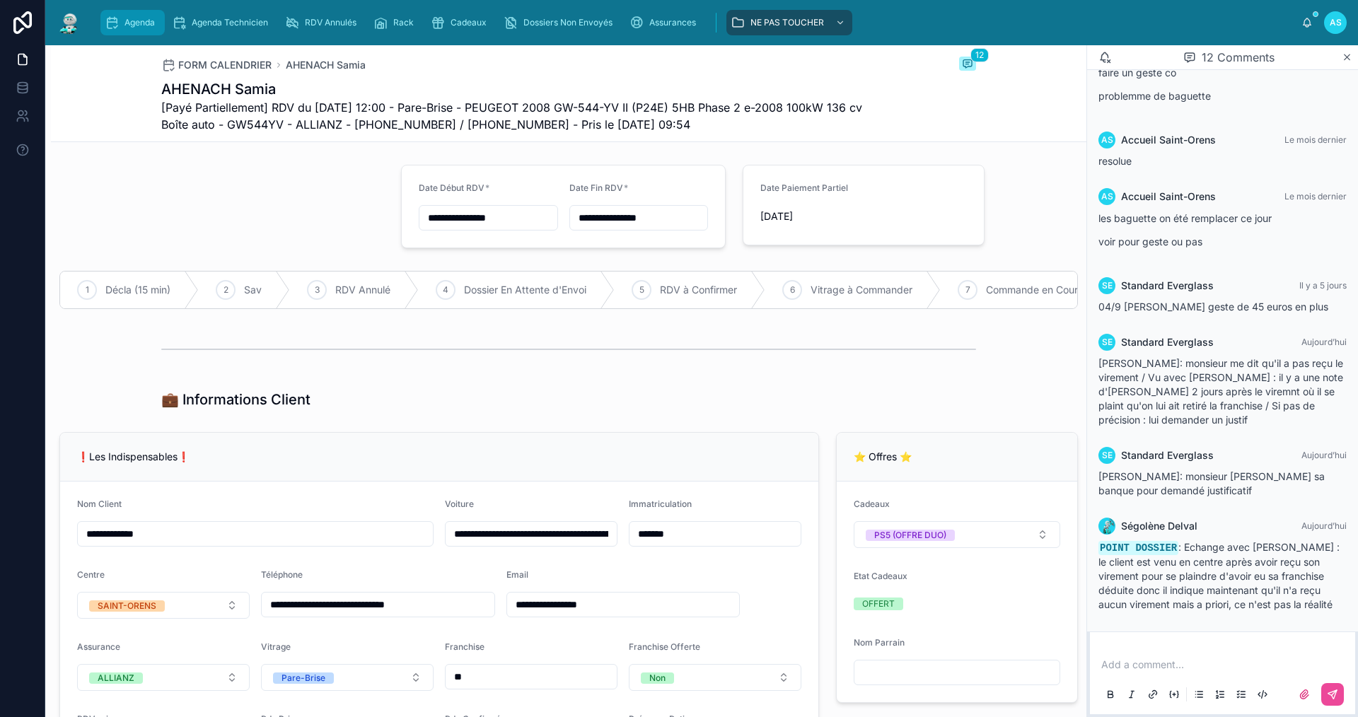
click at [141, 24] on span "Agenda" at bounding box center [139, 22] width 30 height 11
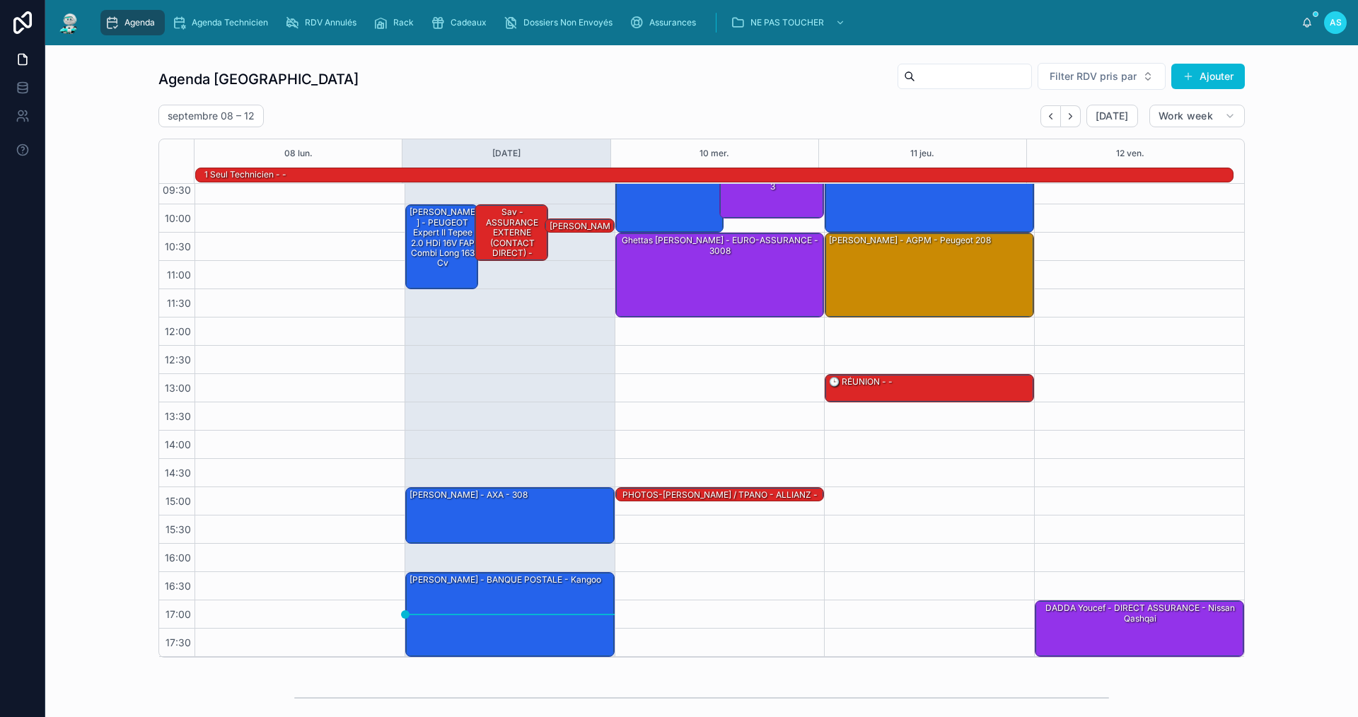
scroll to position [283, 0]
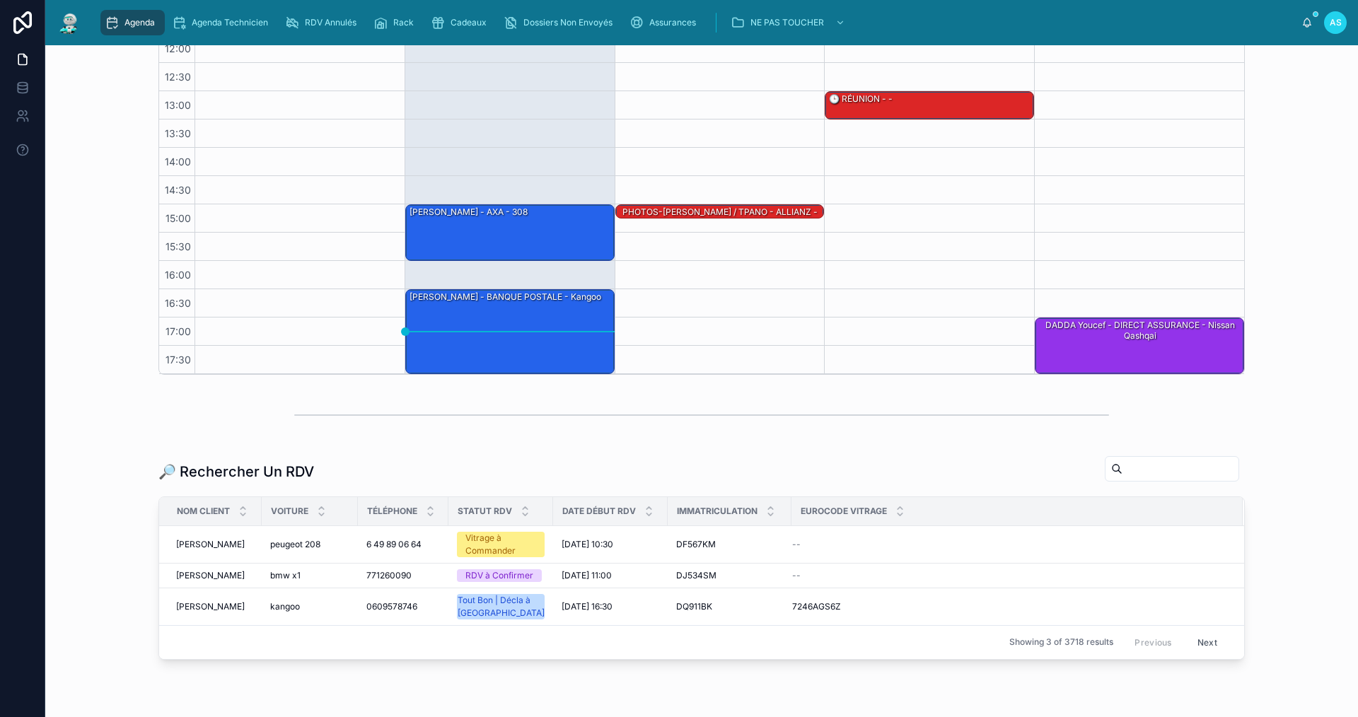
click at [134, 18] on span "Agenda" at bounding box center [139, 22] width 30 height 11
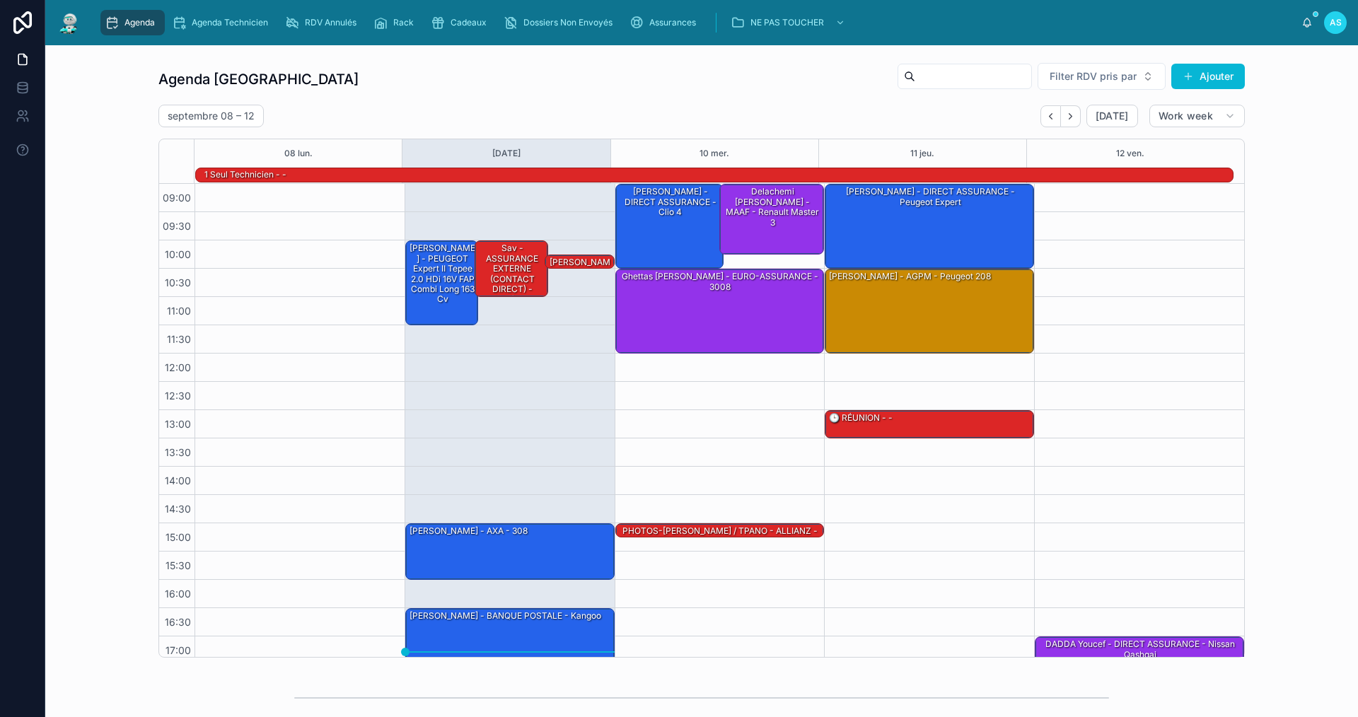
scroll to position [37, 0]
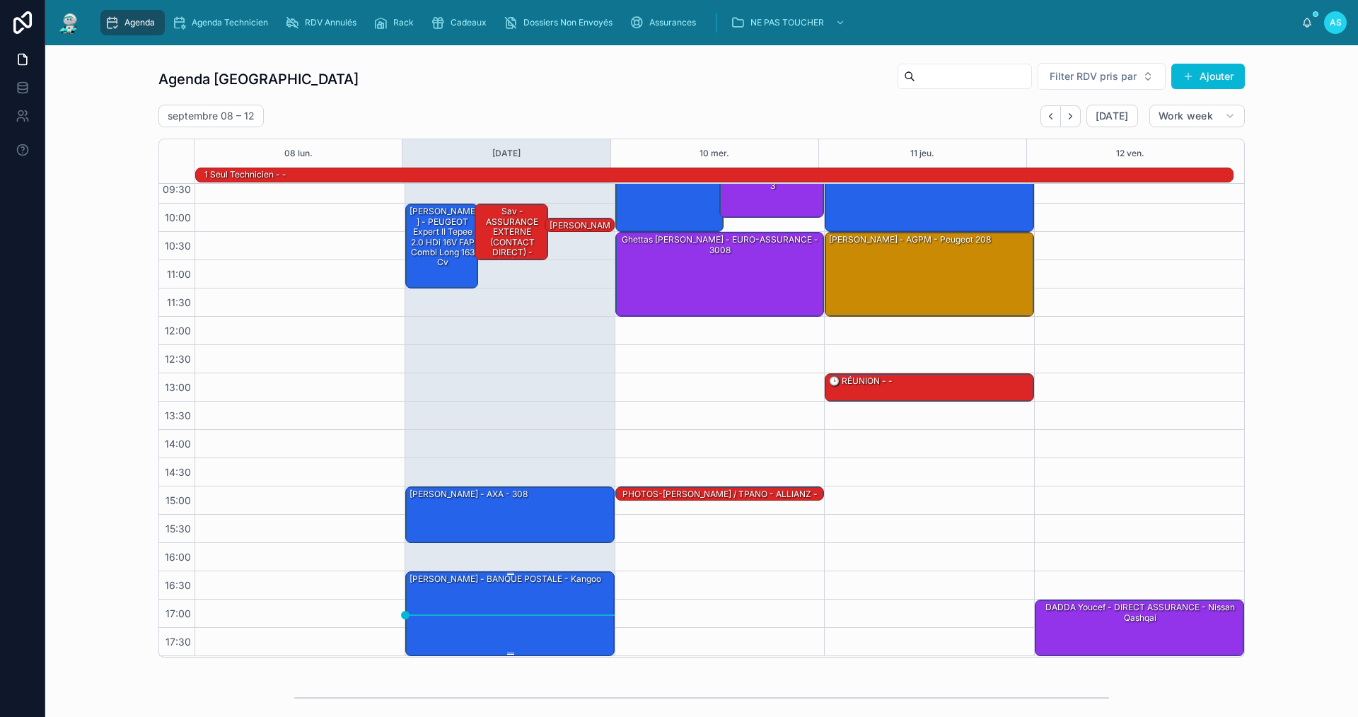
click at [525, 604] on div "[PERSON_NAME] - BANQUE POSTALE - kangoo" at bounding box center [510, 613] width 205 height 82
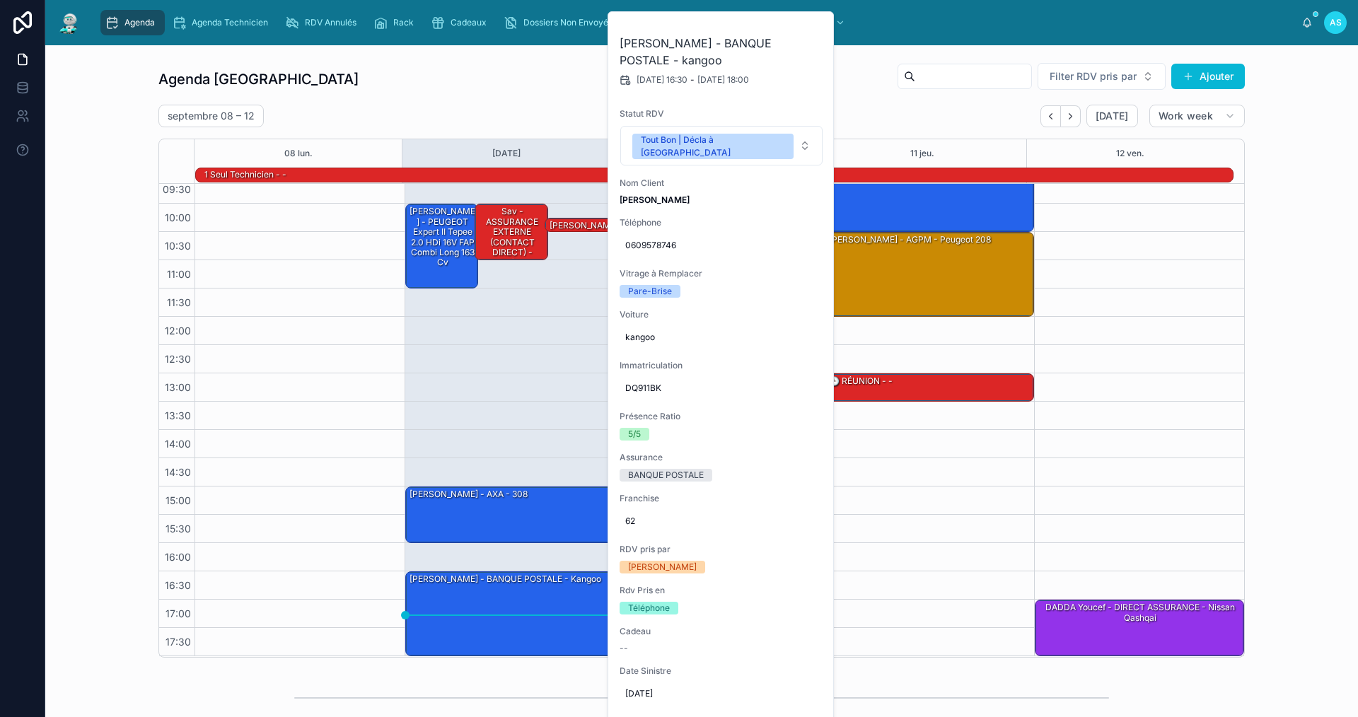
click at [905, 51] on div "Agenda Saint-Orens Filter RDV pris par Ajouter [DATE] – [DATE] [DATE] Work week…" at bounding box center [701, 542] width 1312 height 994
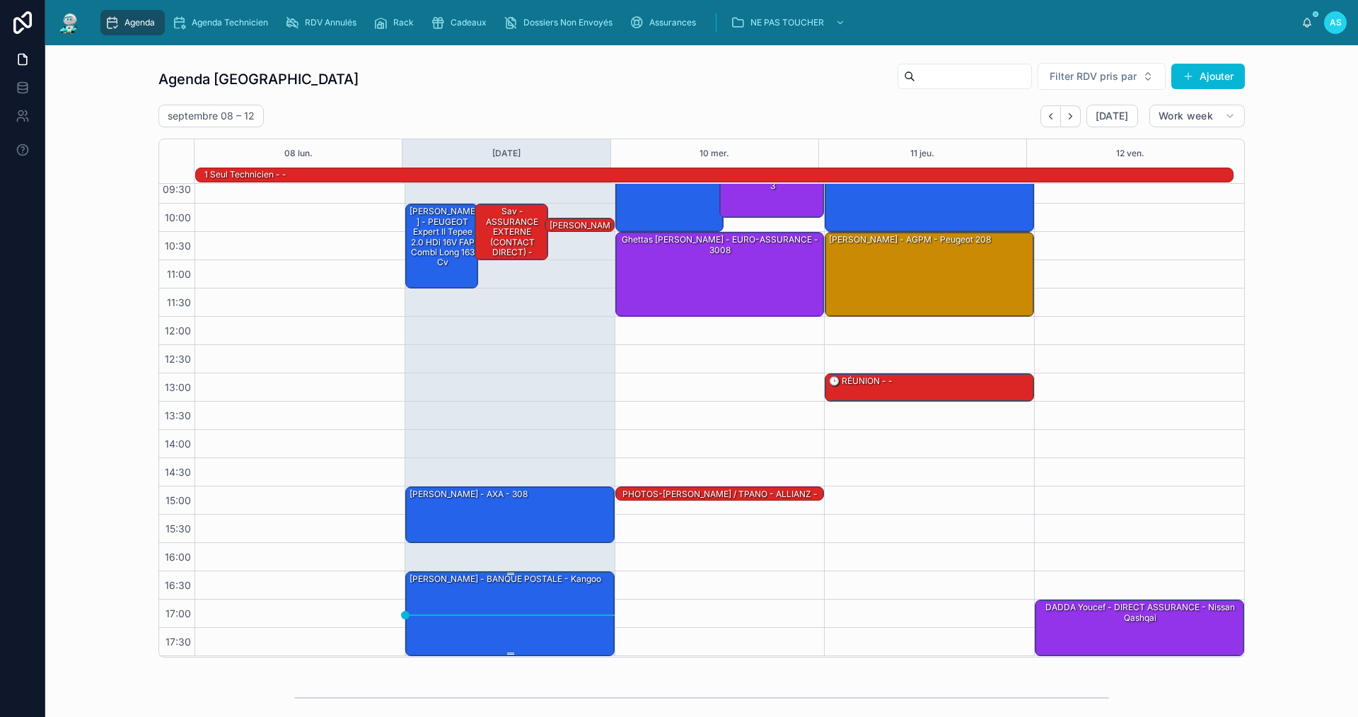
click at [508, 582] on div "[PERSON_NAME] - BANQUE POSTALE - kangoo" at bounding box center [505, 579] width 194 height 13
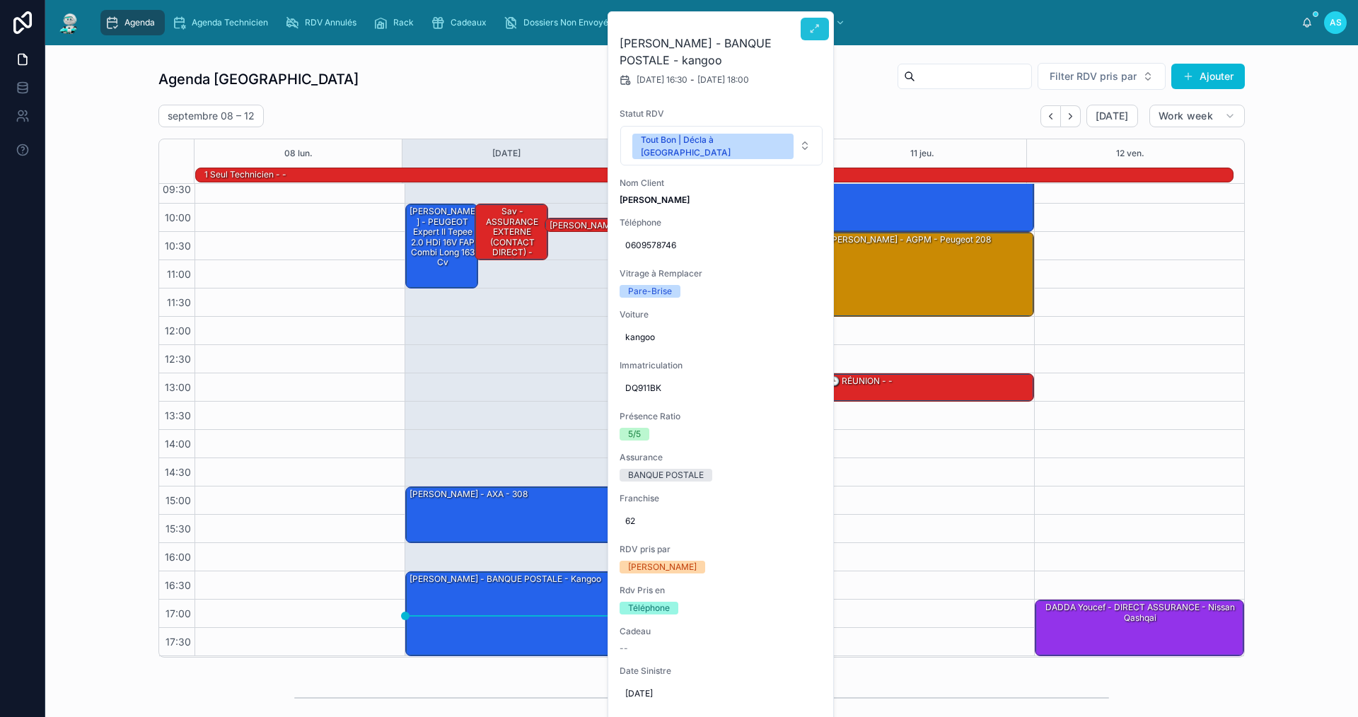
click at [808, 23] on button at bounding box center [814, 29] width 28 height 23
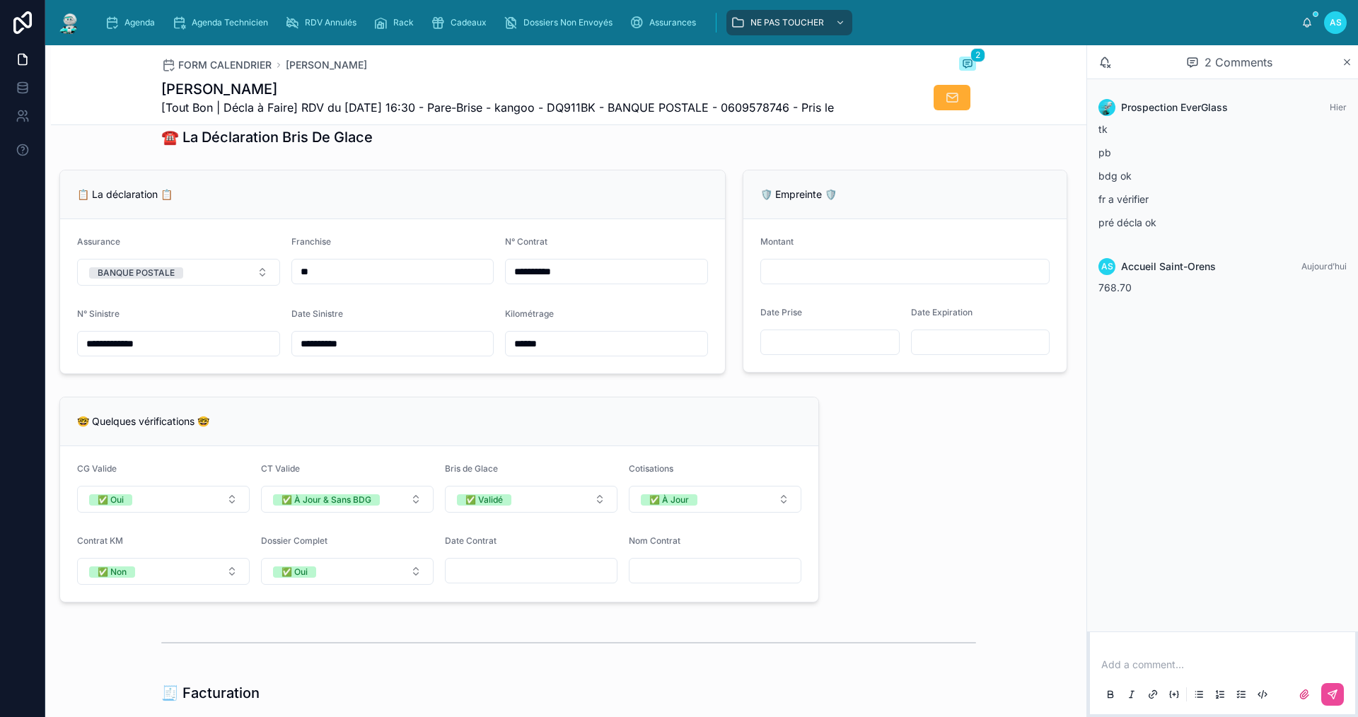
scroll to position [849, 0]
